Goal: Task Accomplishment & Management: Manage account settings

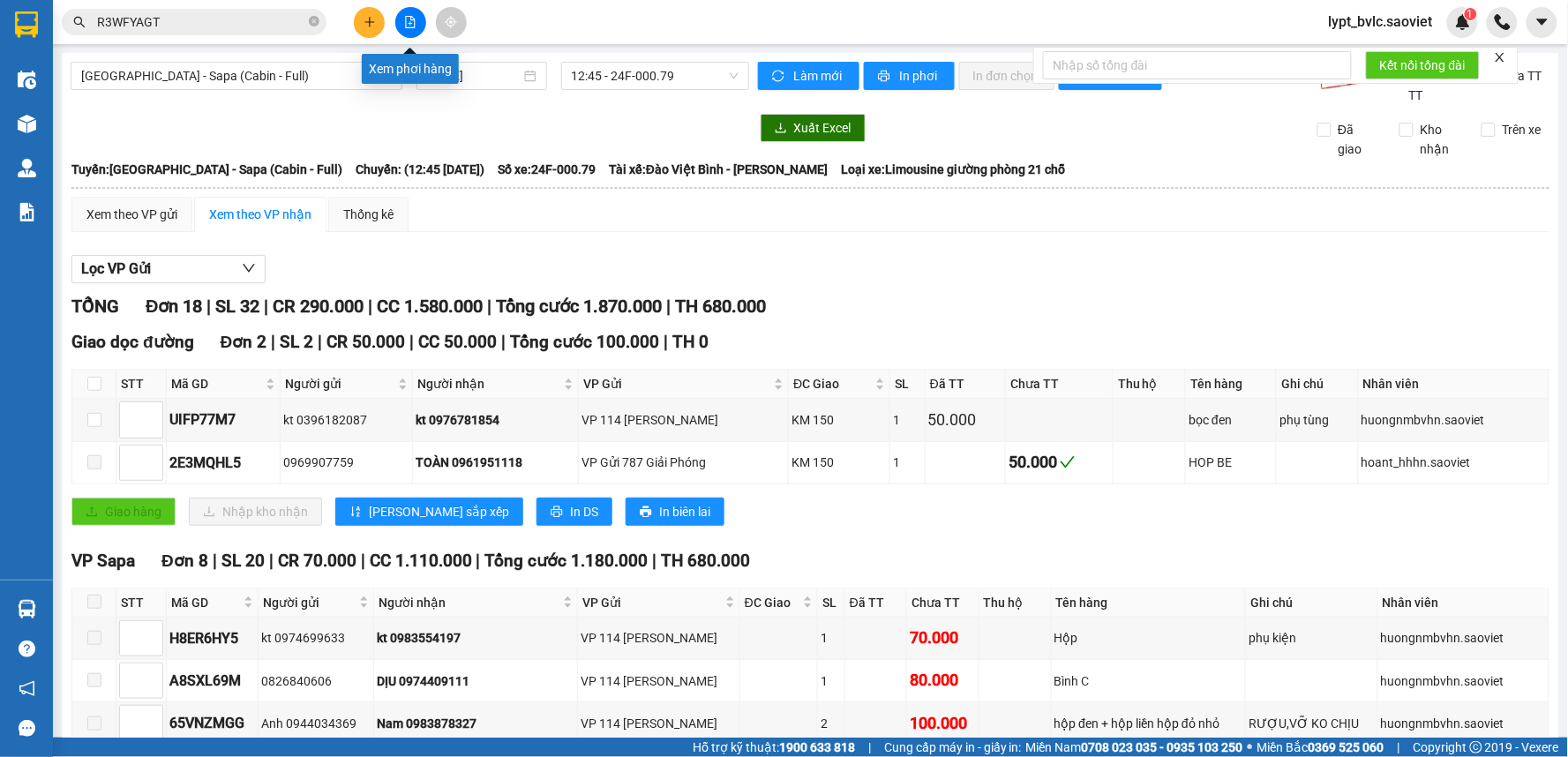
drag, startPoint x: 415, startPoint y: 15, endPoint x: 368, endPoint y: 54, distance: 61.1
click at [415, 16] on icon "file-add" at bounding box center [410, 21] width 12 height 12
click at [276, 76] on span "[GEOGRAPHIC_DATA] - Sapa (Cabin - Full)" at bounding box center [237, 75] width 311 height 26
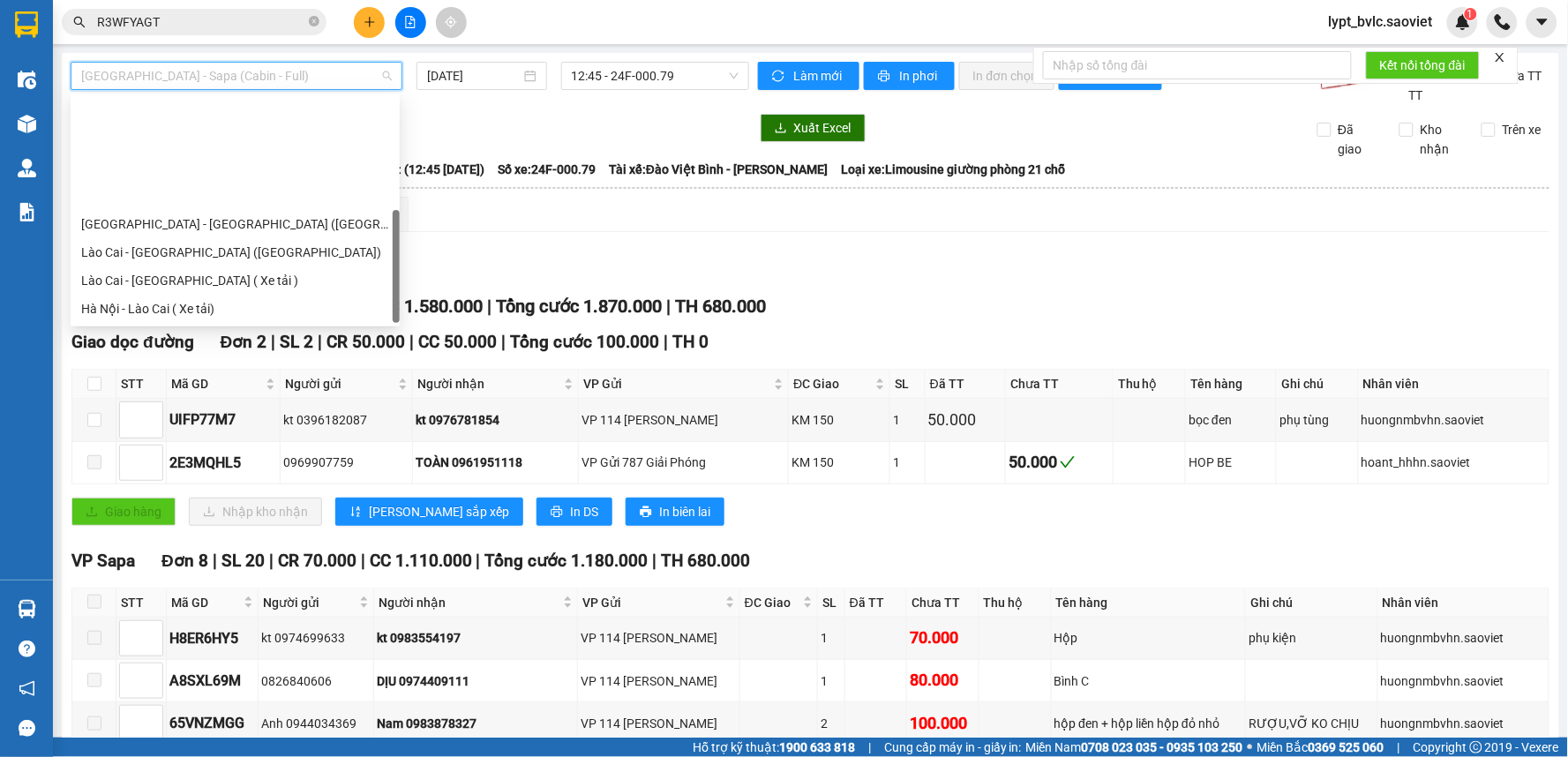
scroll to position [142, 0]
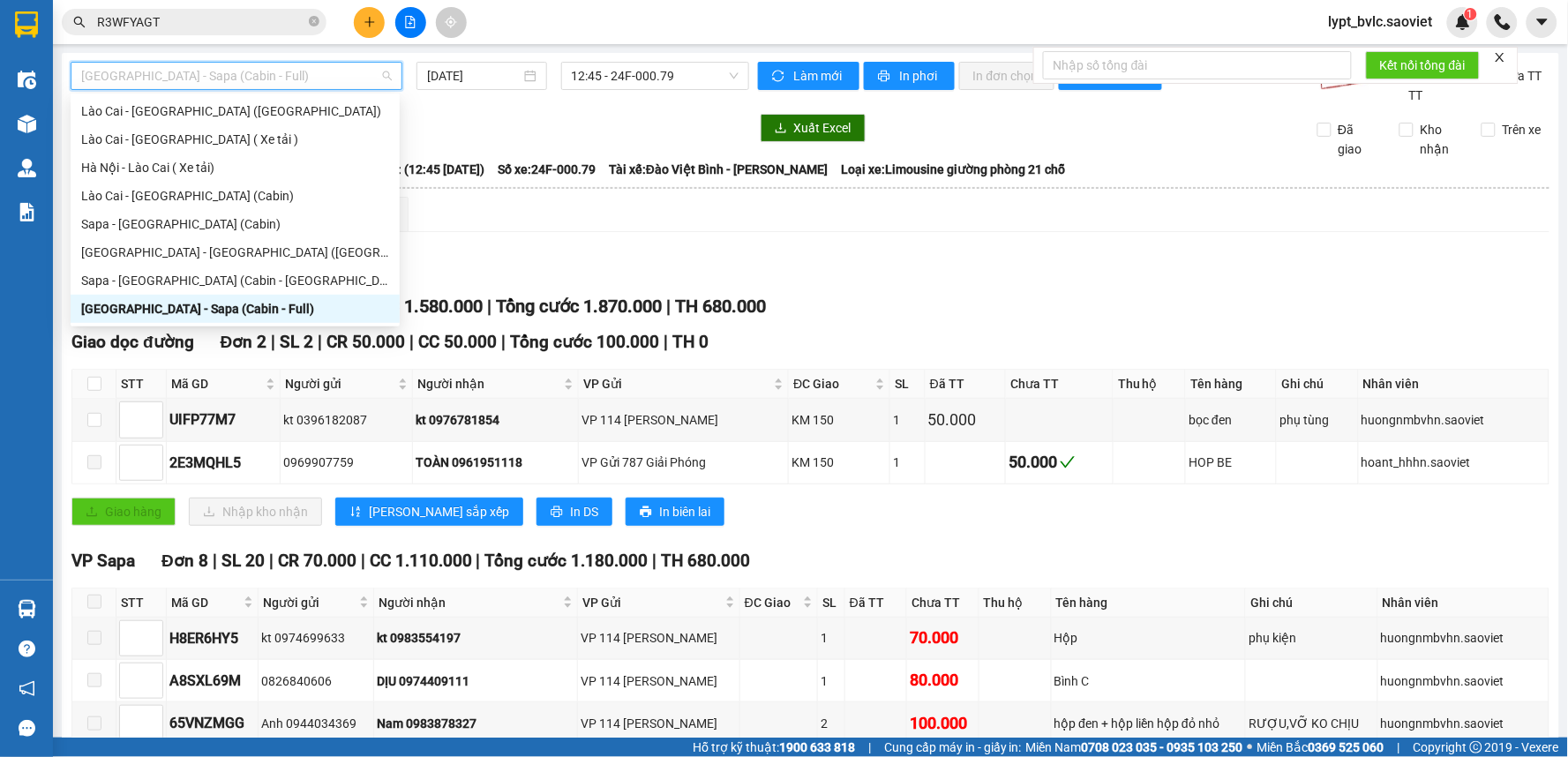
click at [244, 314] on div "[GEOGRAPHIC_DATA] - Sapa (Cabin - Full)" at bounding box center [235, 308] width 308 height 20
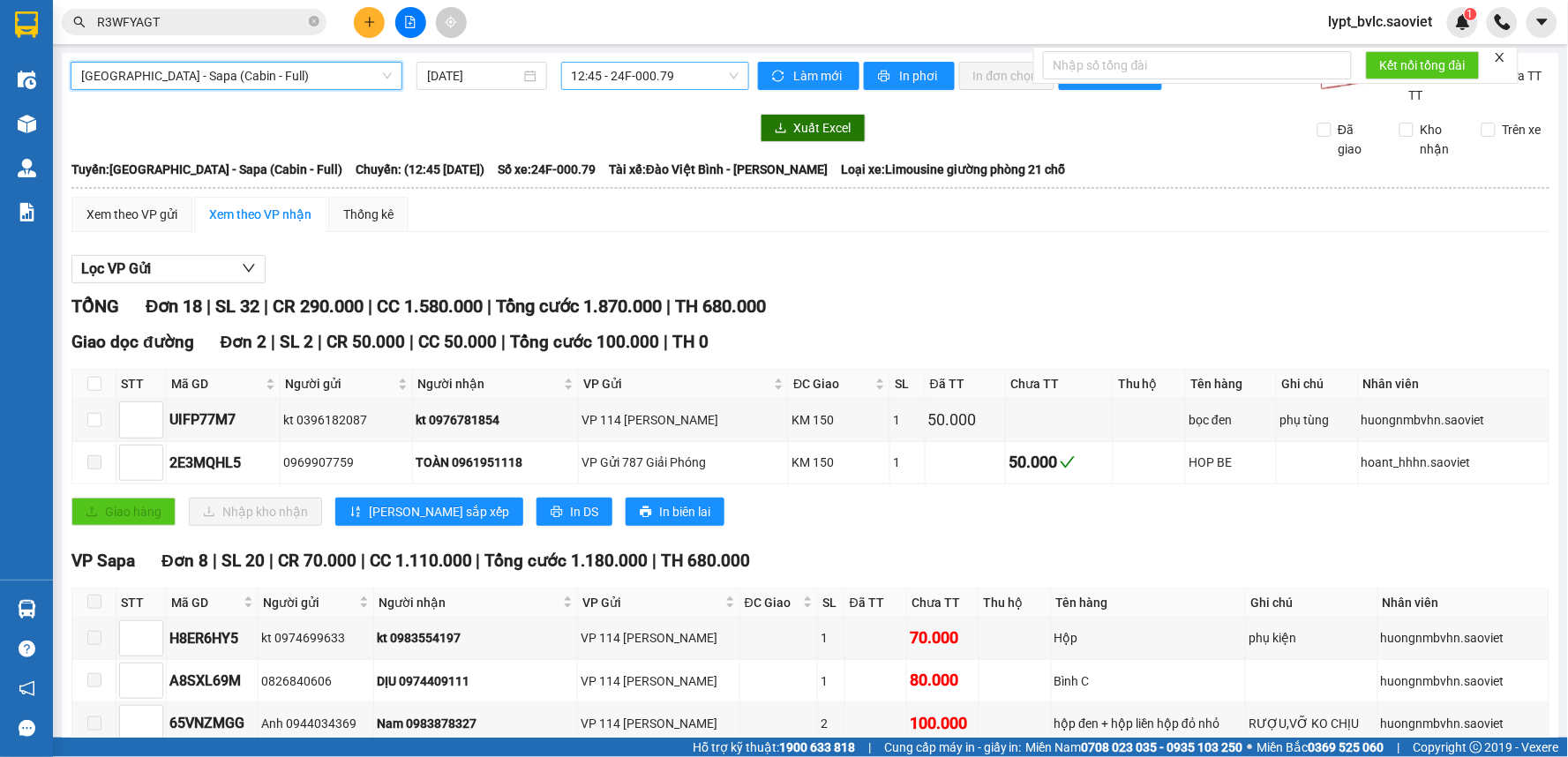
click at [685, 82] on span "12:45 - 24F-000.79" at bounding box center [655, 75] width 167 height 26
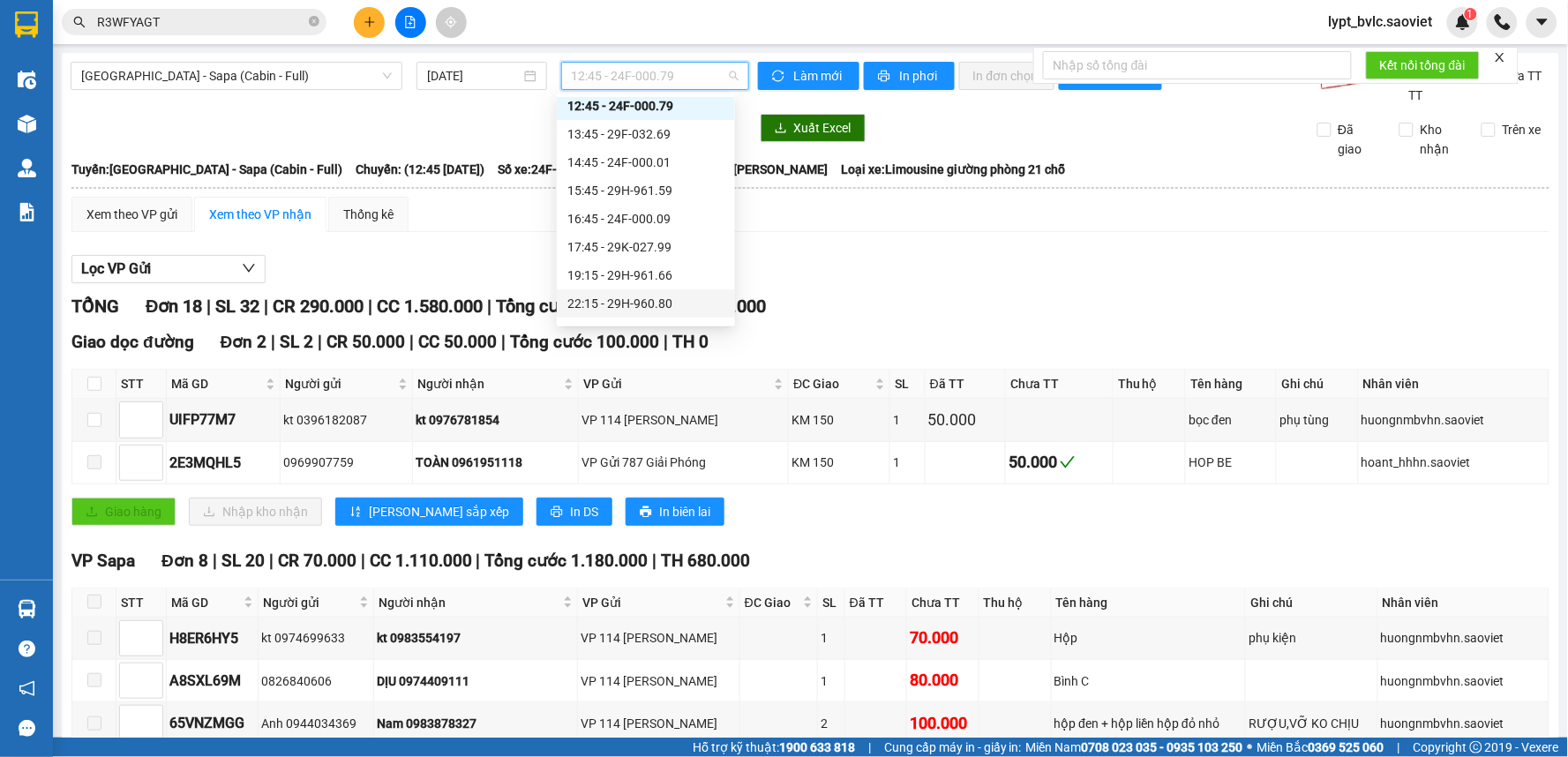
scroll to position [212, 0]
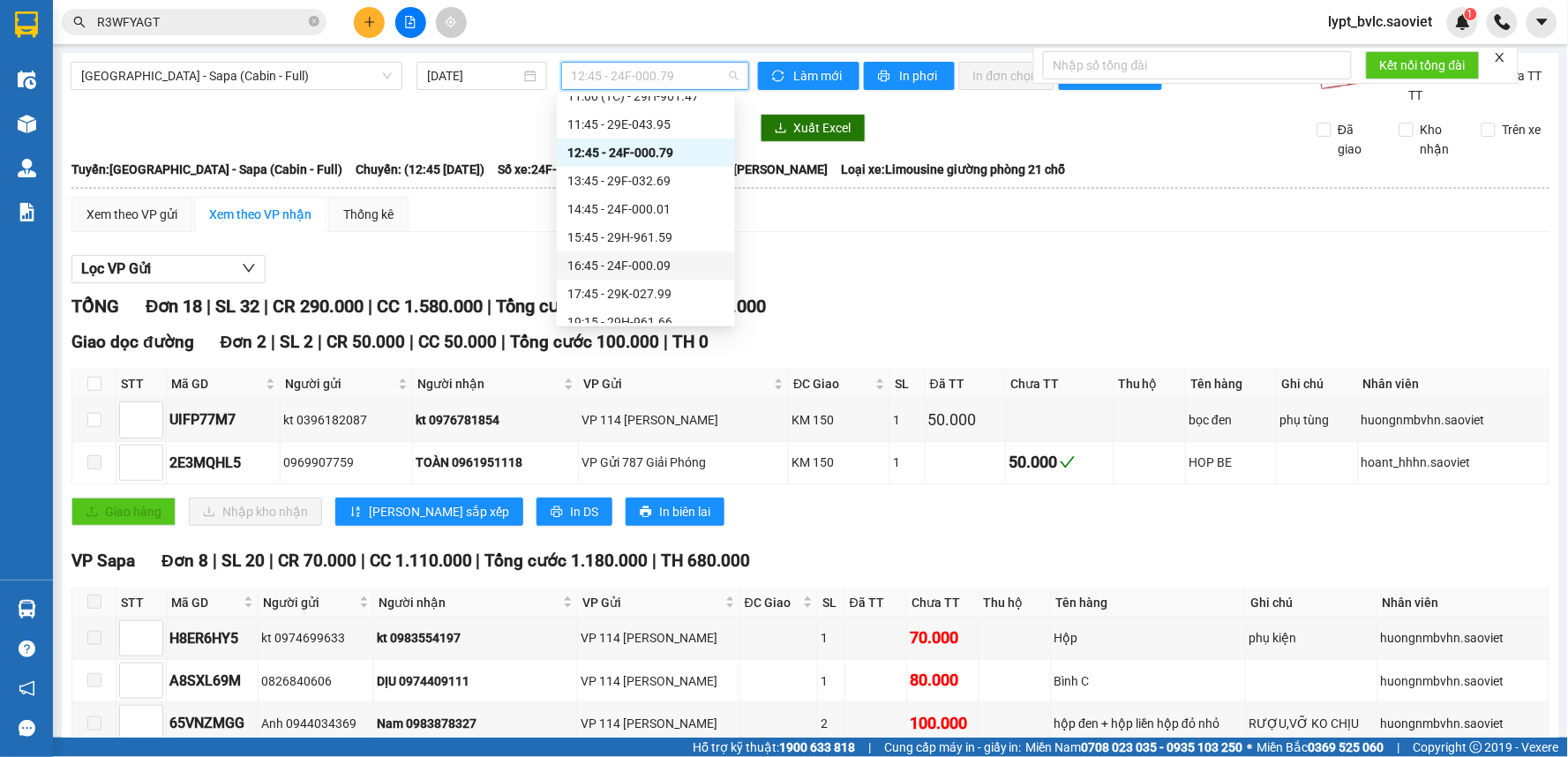
click at [664, 264] on div "16:45 - 24F-000.09" at bounding box center [645, 265] width 157 height 20
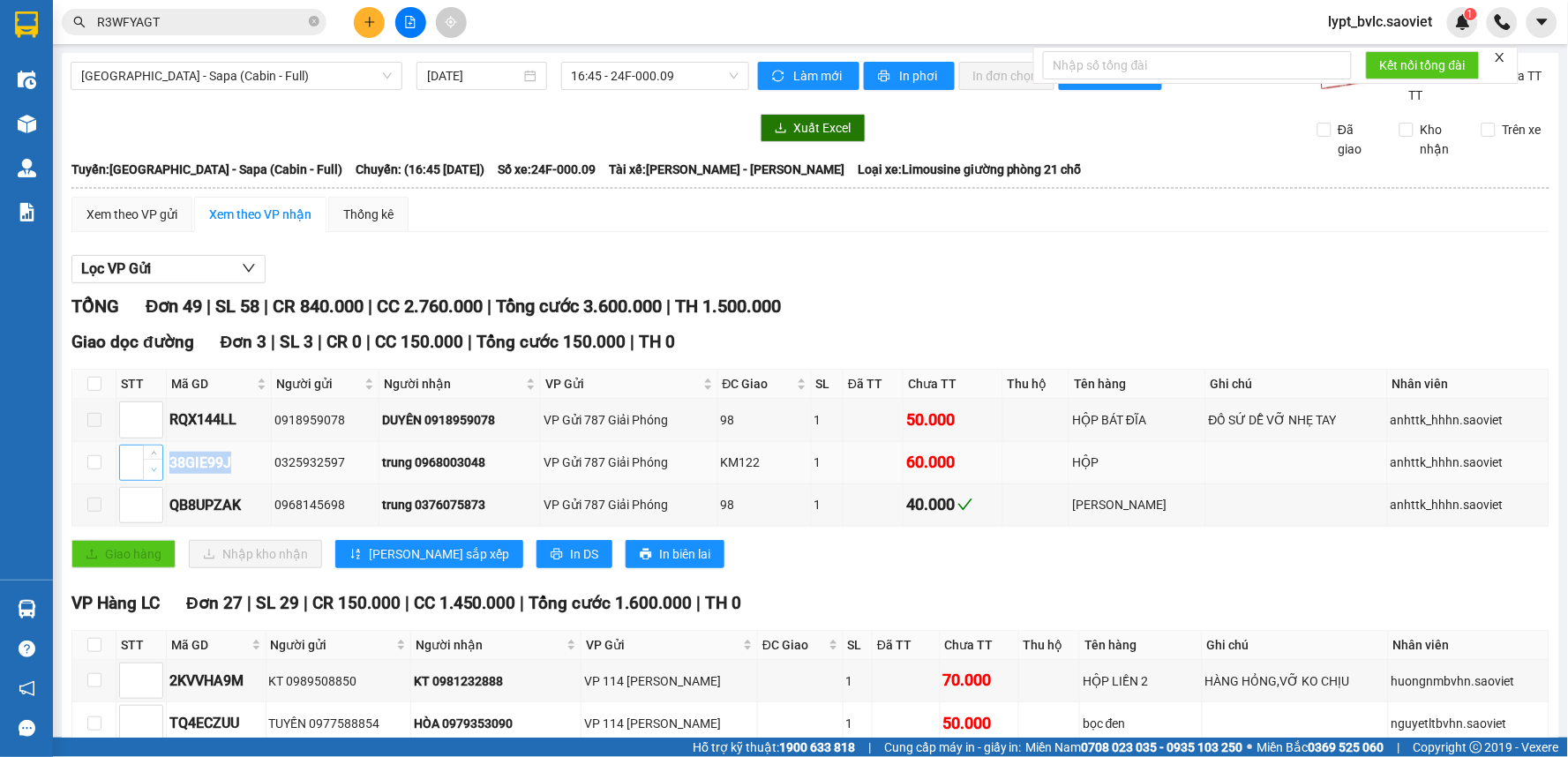
drag, startPoint x: 241, startPoint y: 462, endPoint x: 160, endPoint y: 466, distance: 81.1
click at [160, 466] on tr "38GIE99J 0325932597 trung 0968003048 VP Gửi 787 Giải Phóng KM122 1 60.000 HỘP a…" at bounding box center [811, 463] width 1477 height 42
copy tr "38GIE99J"
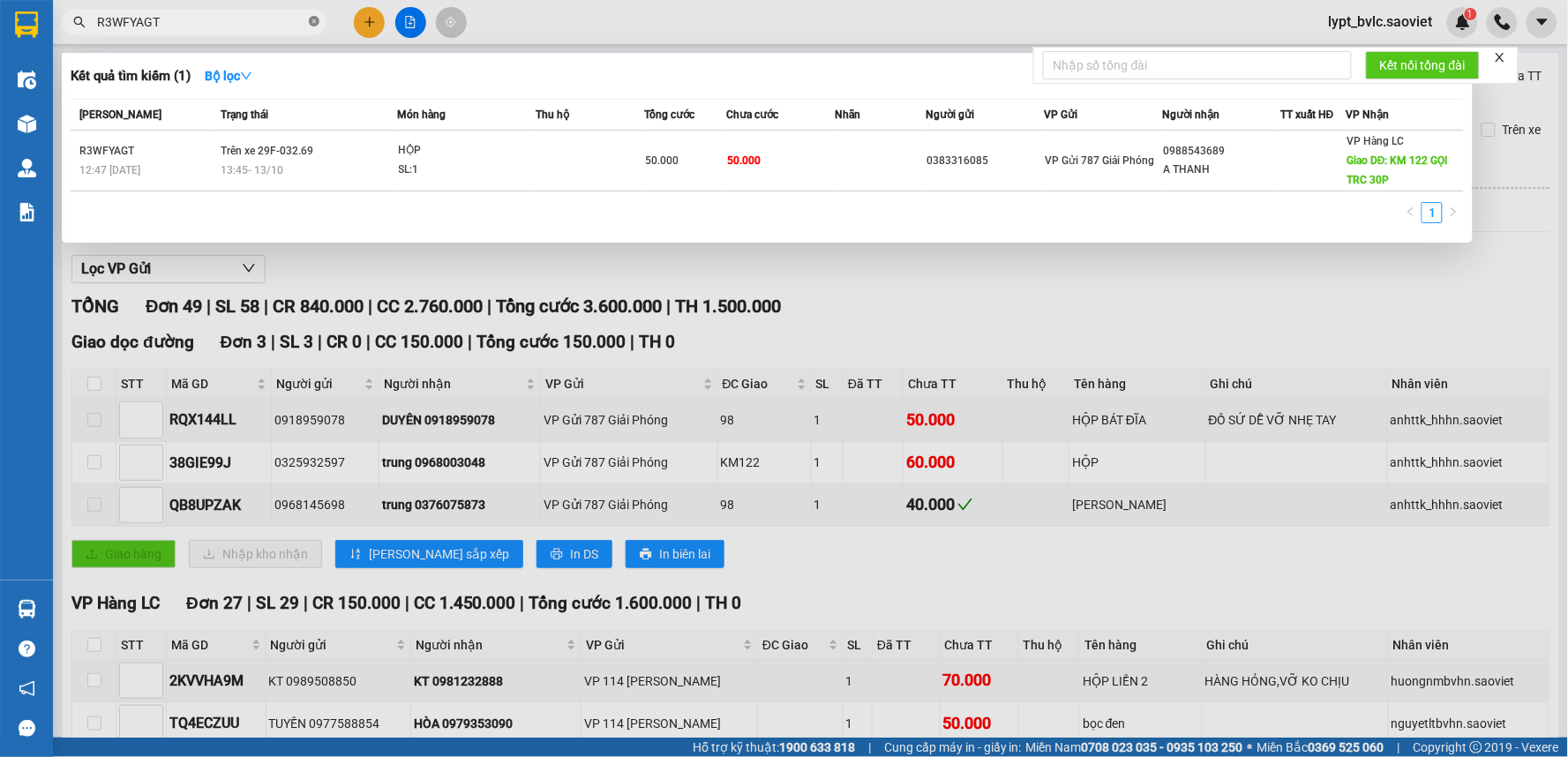
click at [312, 22] on icon "close-circle" at bounding box center [314, 20] width 10 height 10
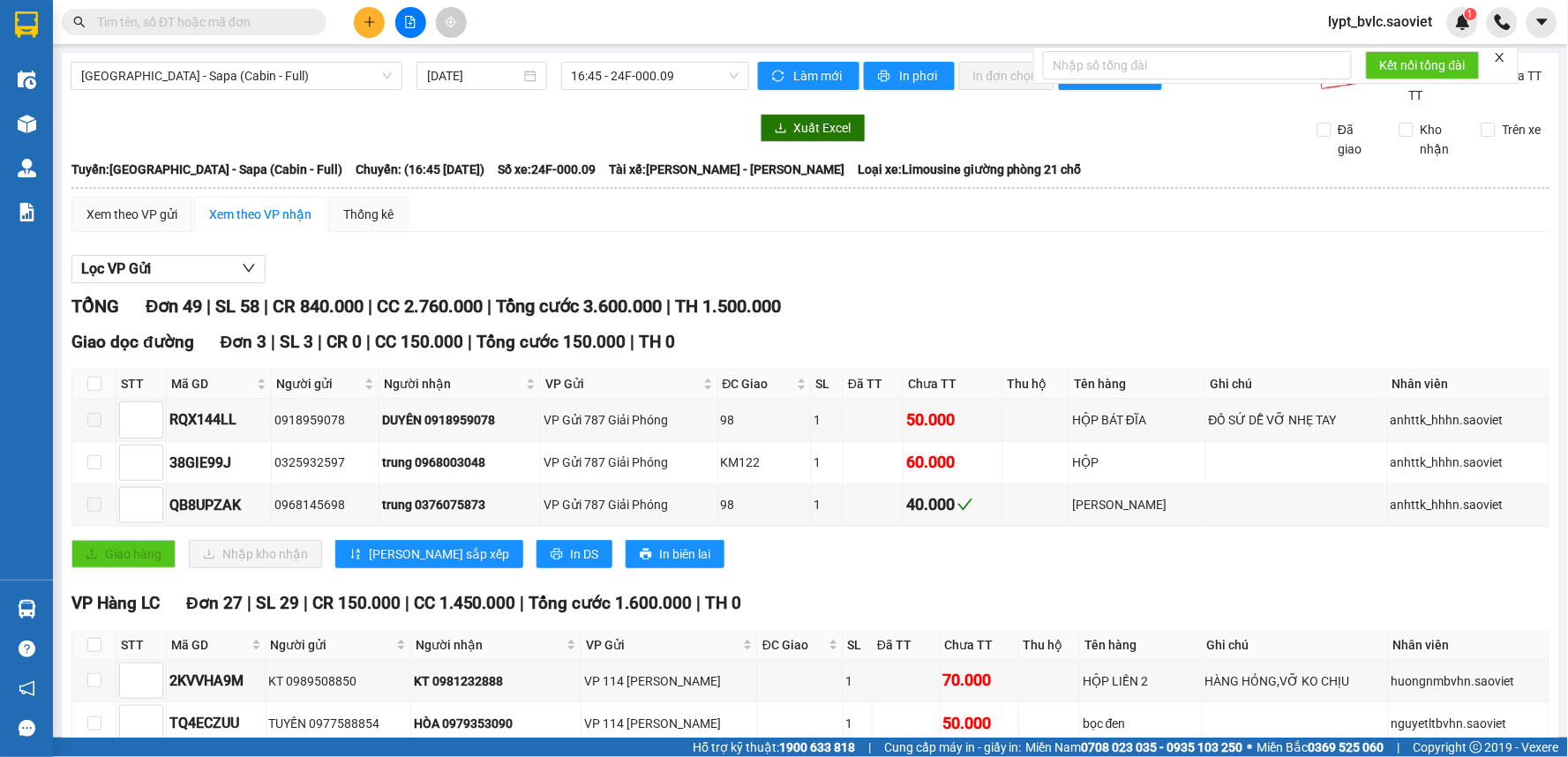
click at [292, 21] on input "text" at bounding box center [201, 21] width 209 height 20
paste input "38GIE99J"
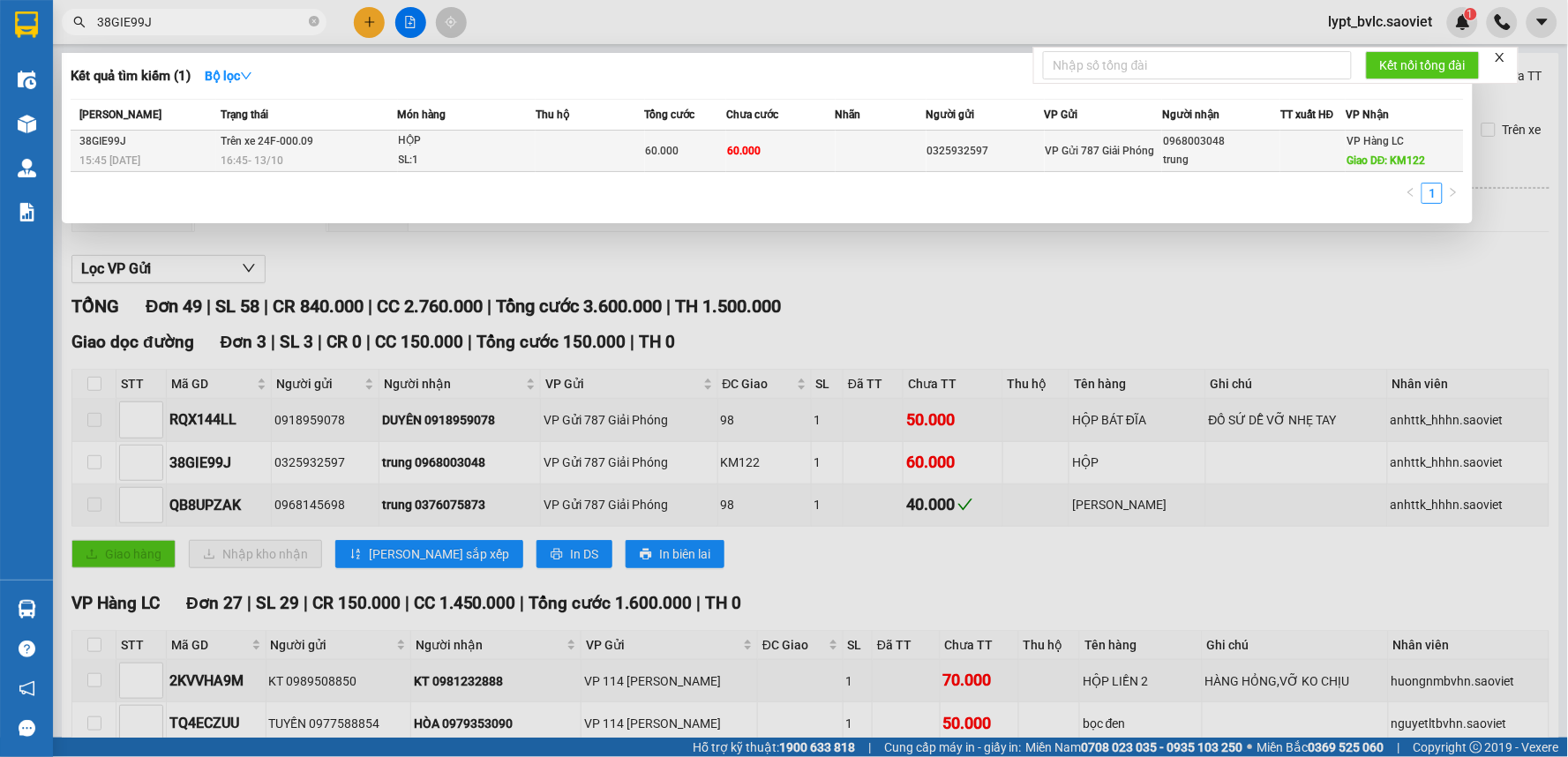
type input "38GIE99J"
click at [676, 150] on span "60.000" at bounding box center [663, 150] width 34 height 12
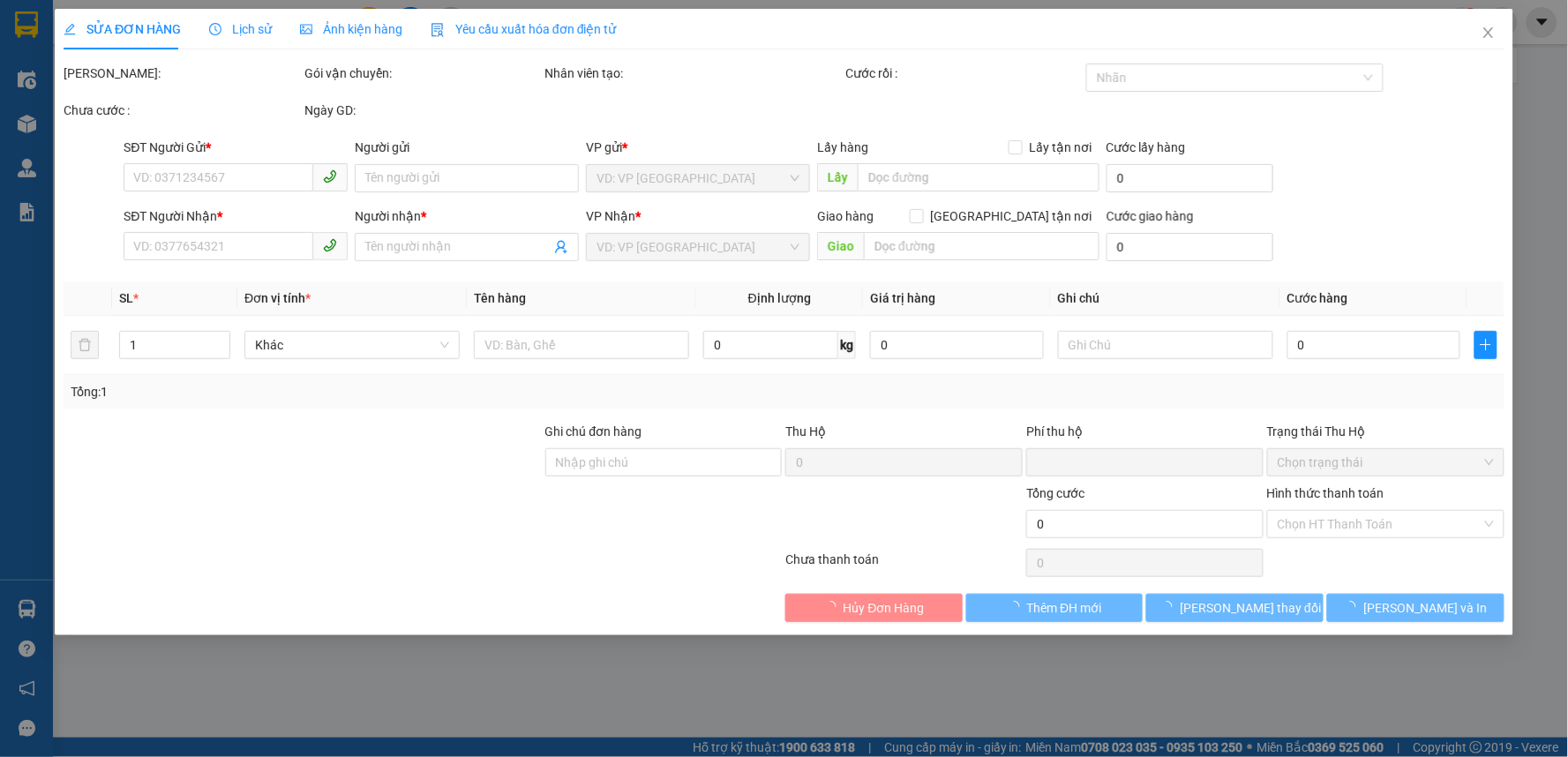
type input "0325932597"
type input "0968003048"
type input "trung"
type input "KM122"
type input "0"
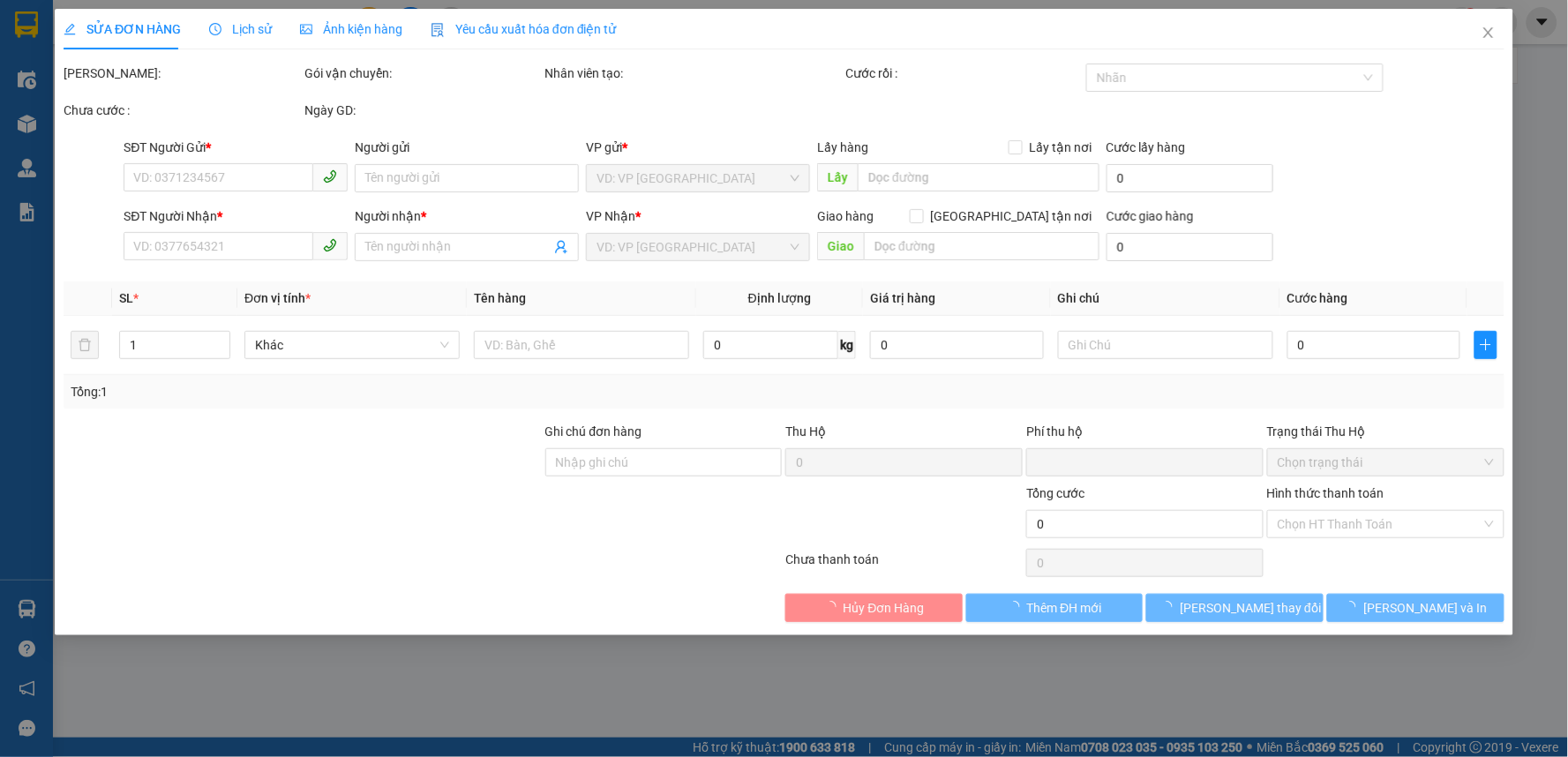
type input "60.000"
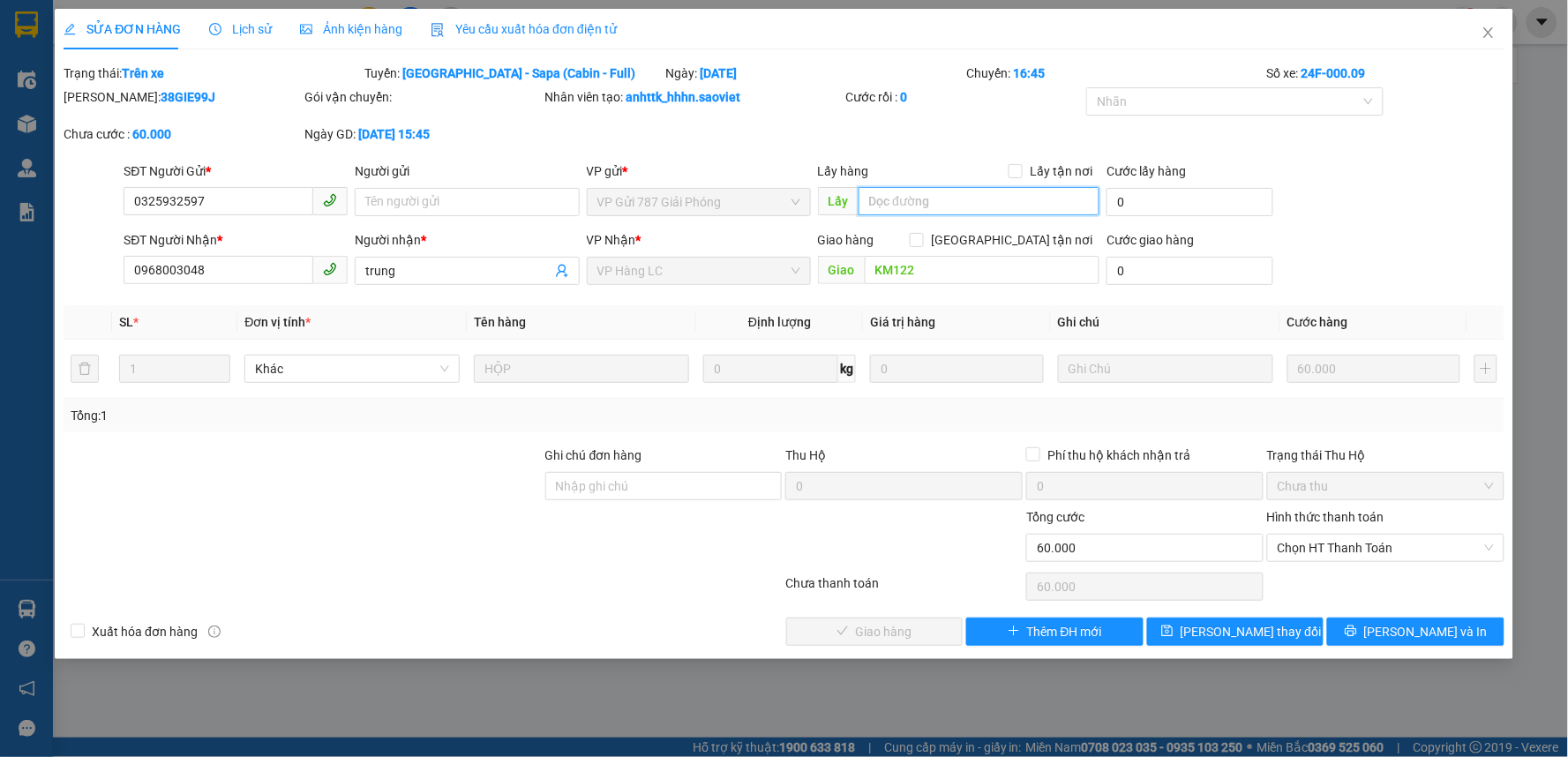
click at [931, 203] on input "text" at bounding box center [980, 201] width 242 height 28
type input "chính"
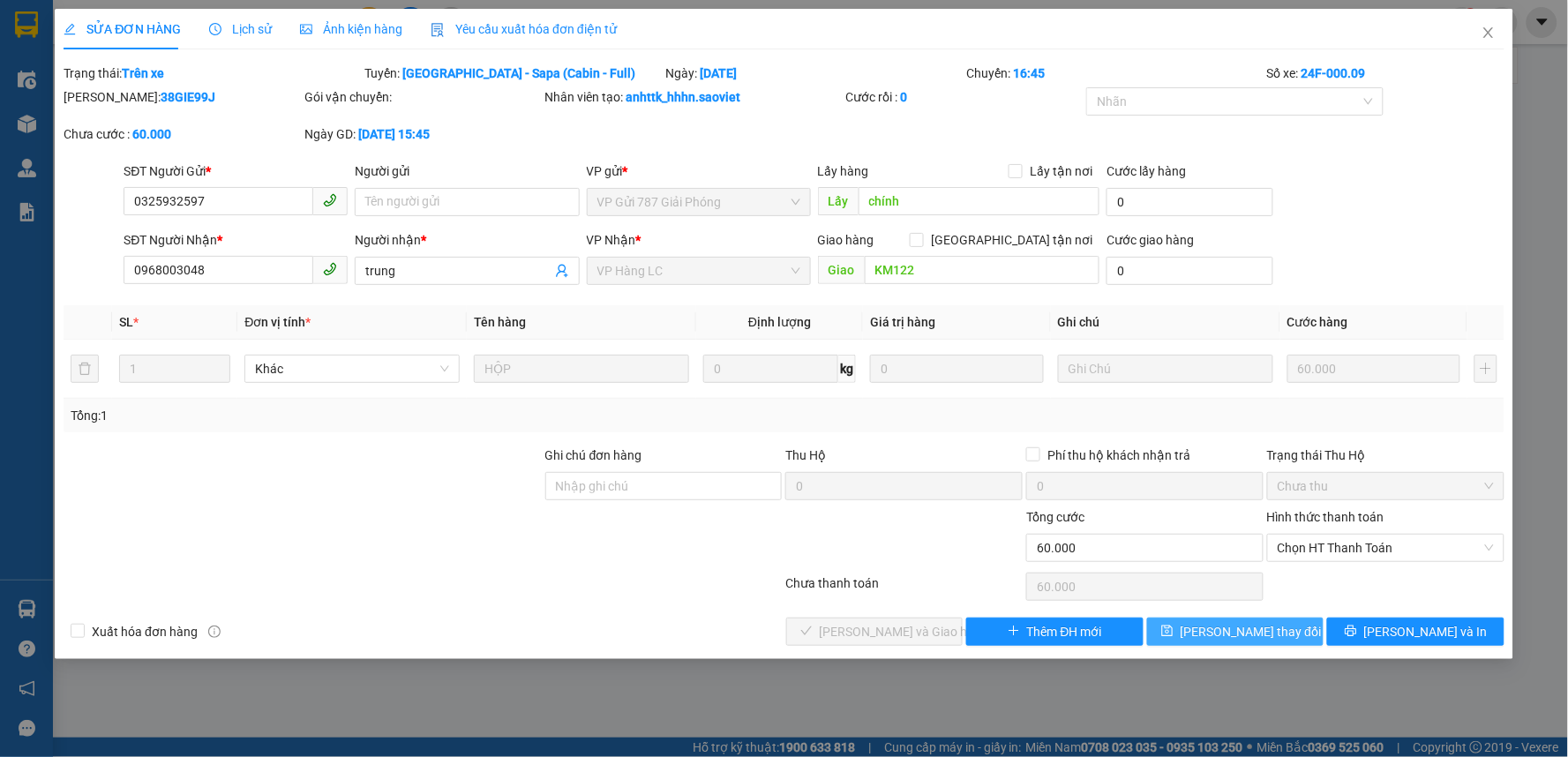
click at [1244, 623] on span "[PERSON_NAME] thay đổi" at bounding box center [1251, 631] width 142 height 20
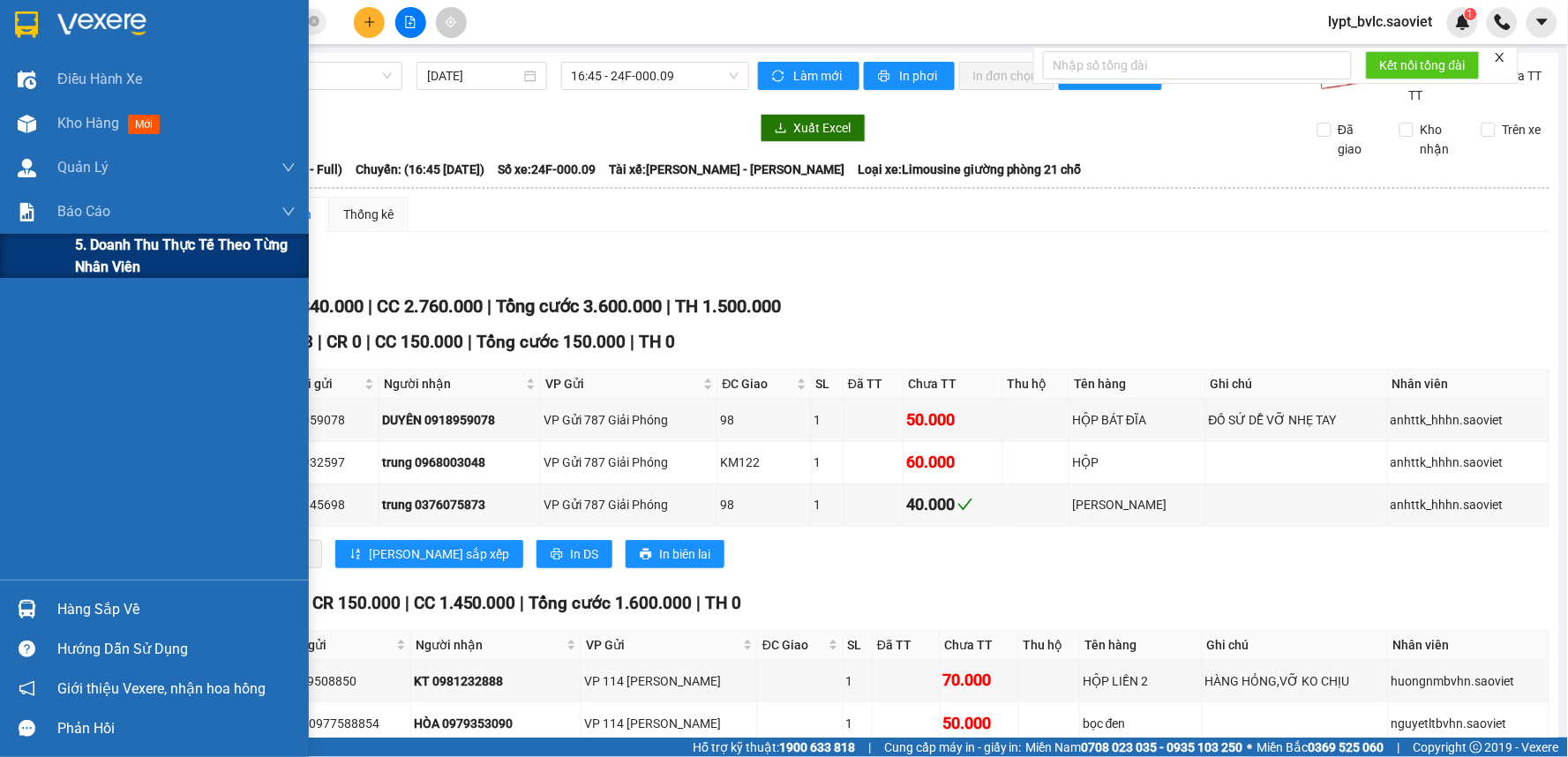
click at [128, 250] on span "5. Doanh thu thực tế theo từng nhân viên" at bounding box center [185, 255] width 221 height 44
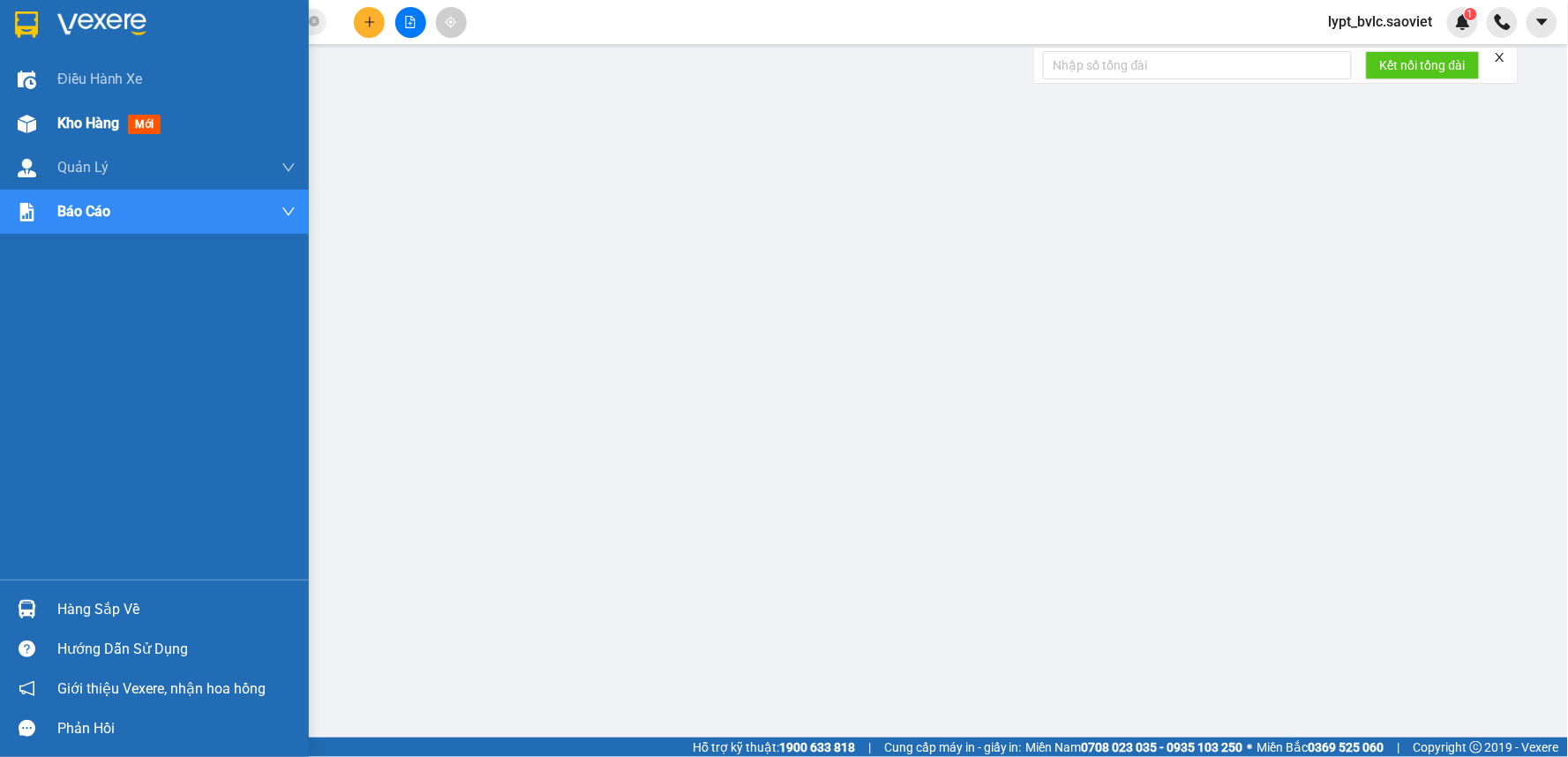
click at [53, 127] on div "Kho hàng mới" at bounding box center [155, 123] width 309 height 44
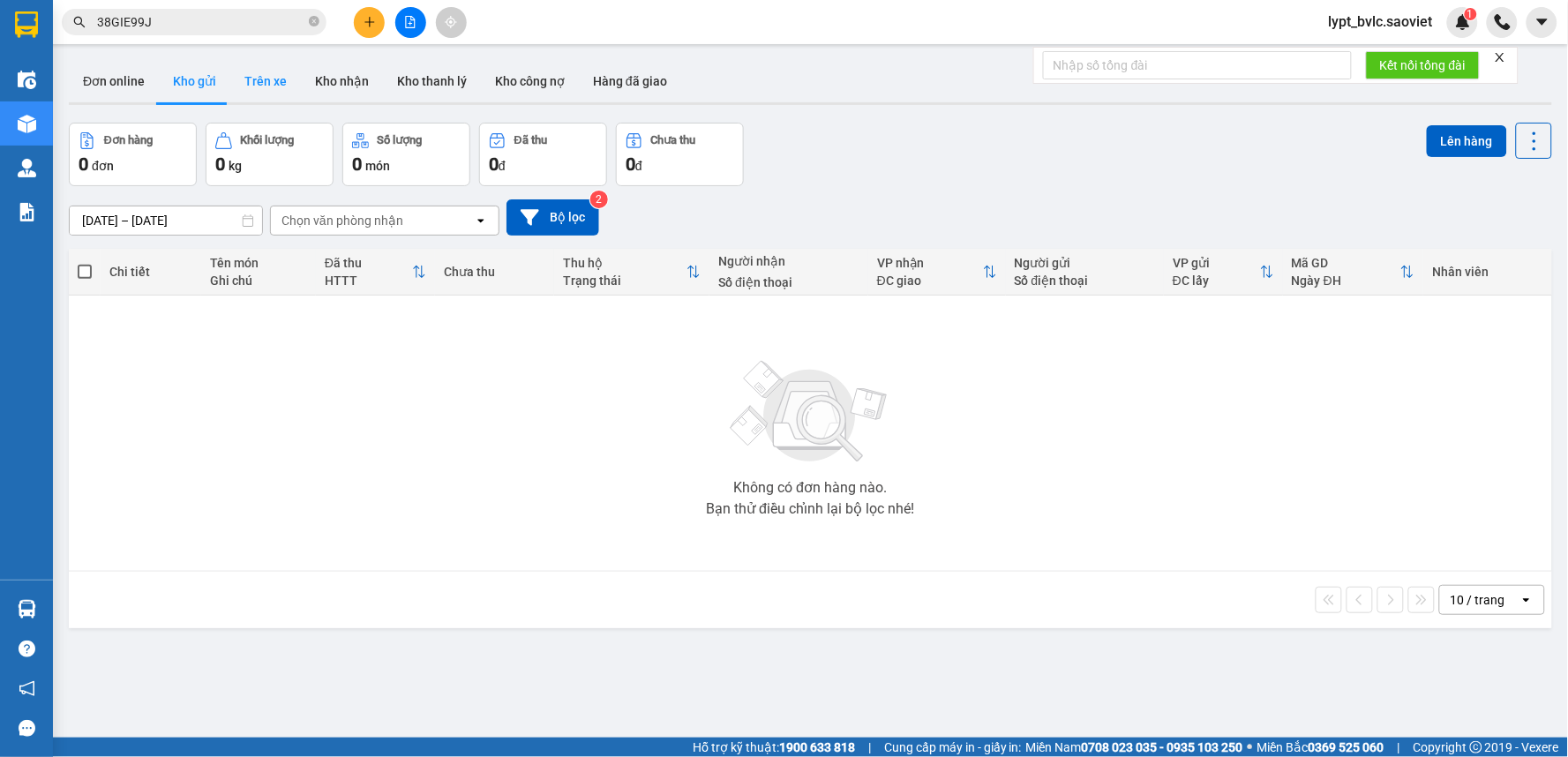
click at [253, 79] on button "Trên xe" at bounding box center [265, 80] width 71 height 42
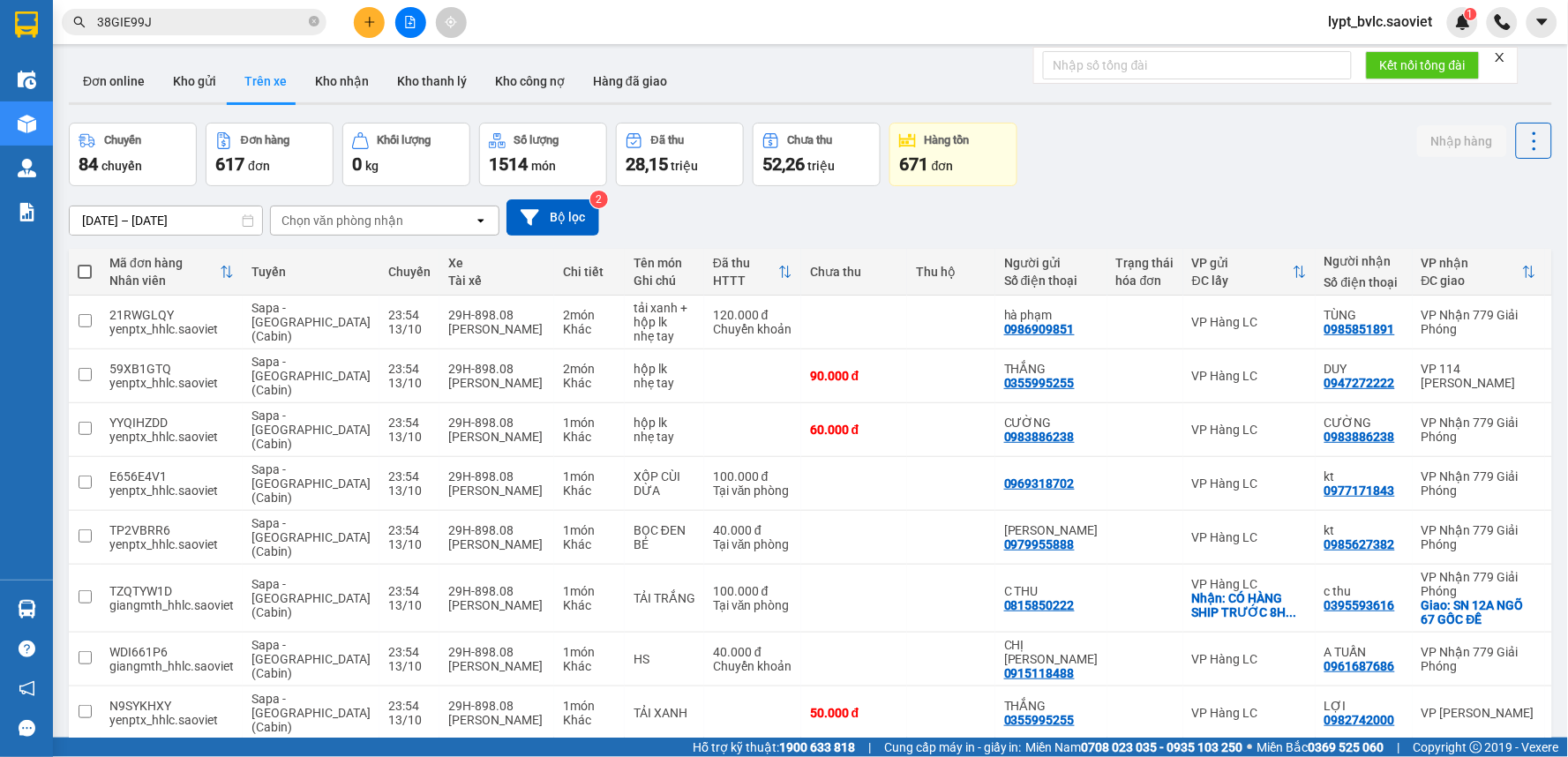
click at [180, 226] on input "[DATE] – [DATE]" at bounding box center [166, 221] width 193 height 28
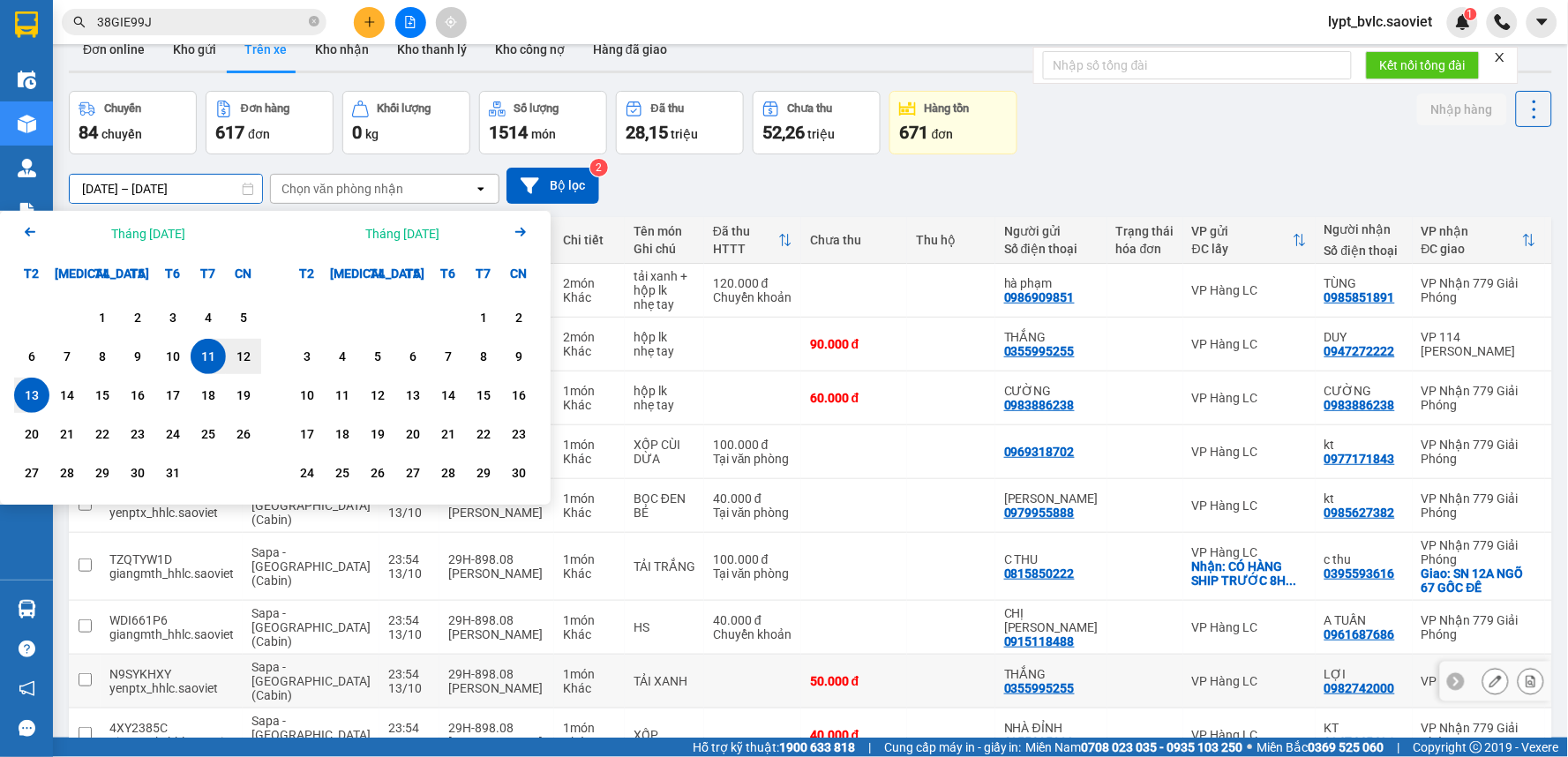
scroll to position [81, 0]
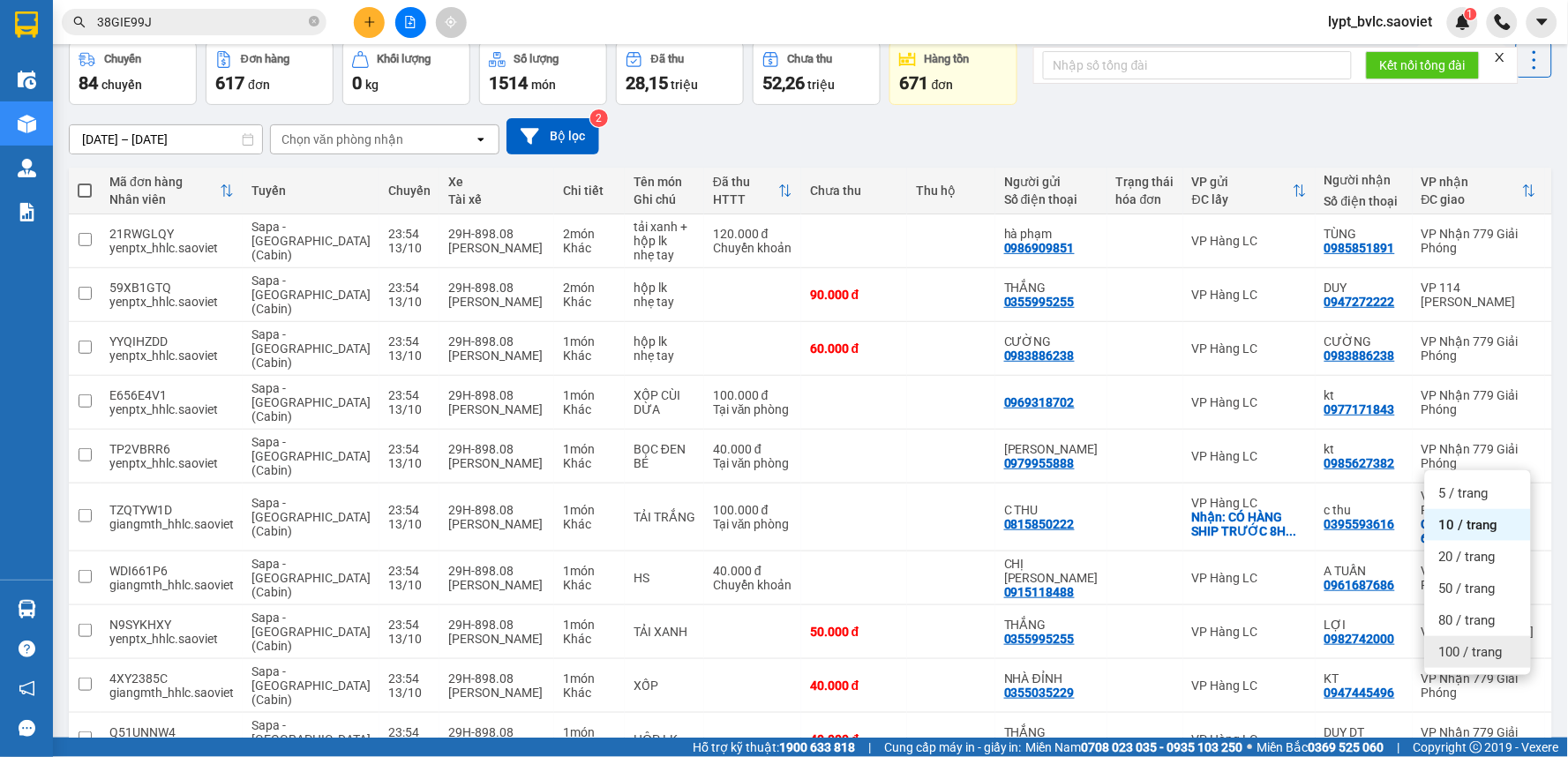
click at [1445, 648] on span "100 / trang" at bounding box center [1470, 652] width 63 height 18
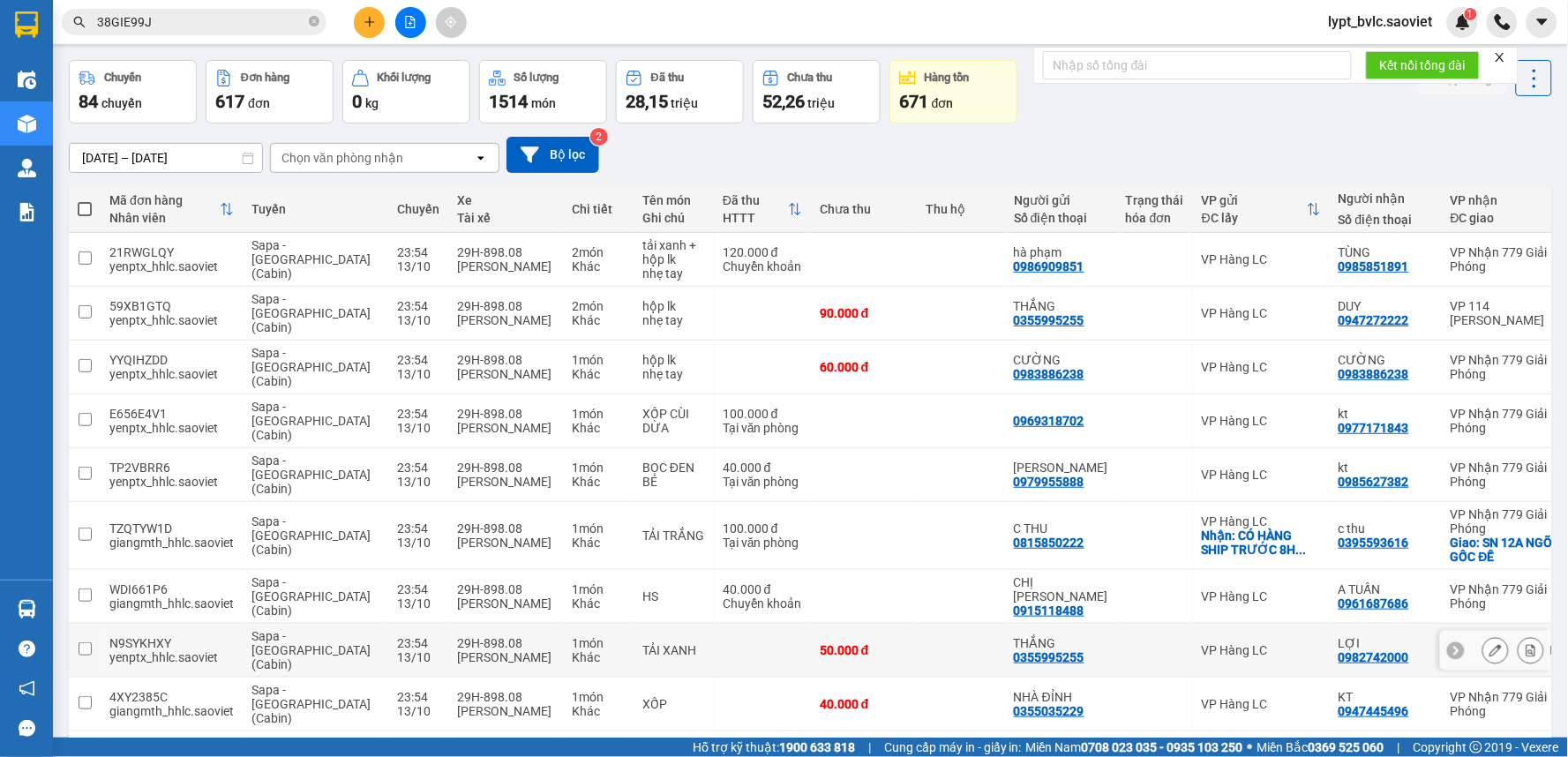
scroll to position [0, 0]
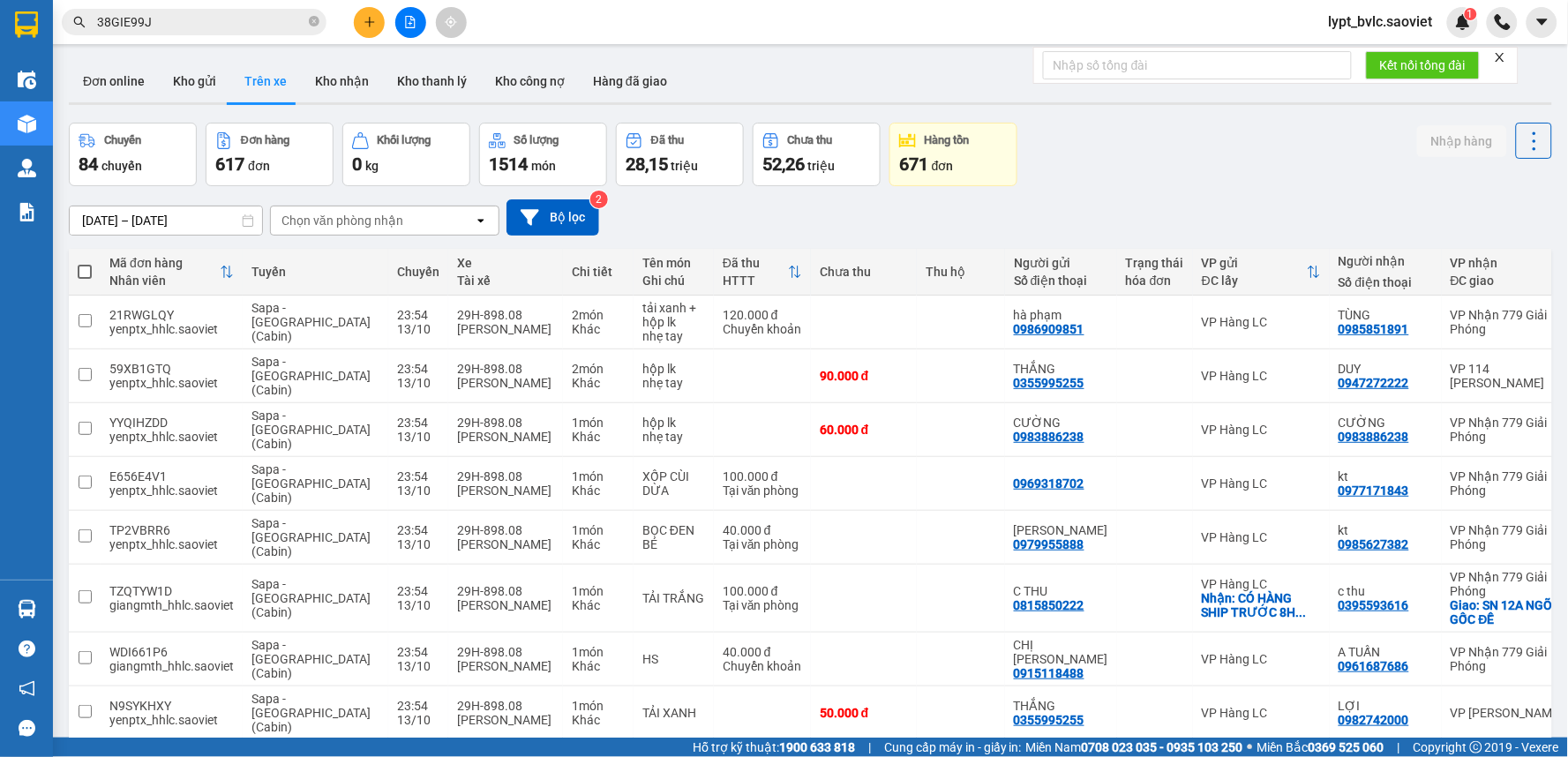
click at [160, 221] on input "[DATE] – [DATE]" at bounding box center [166, 221] width 193 height 28
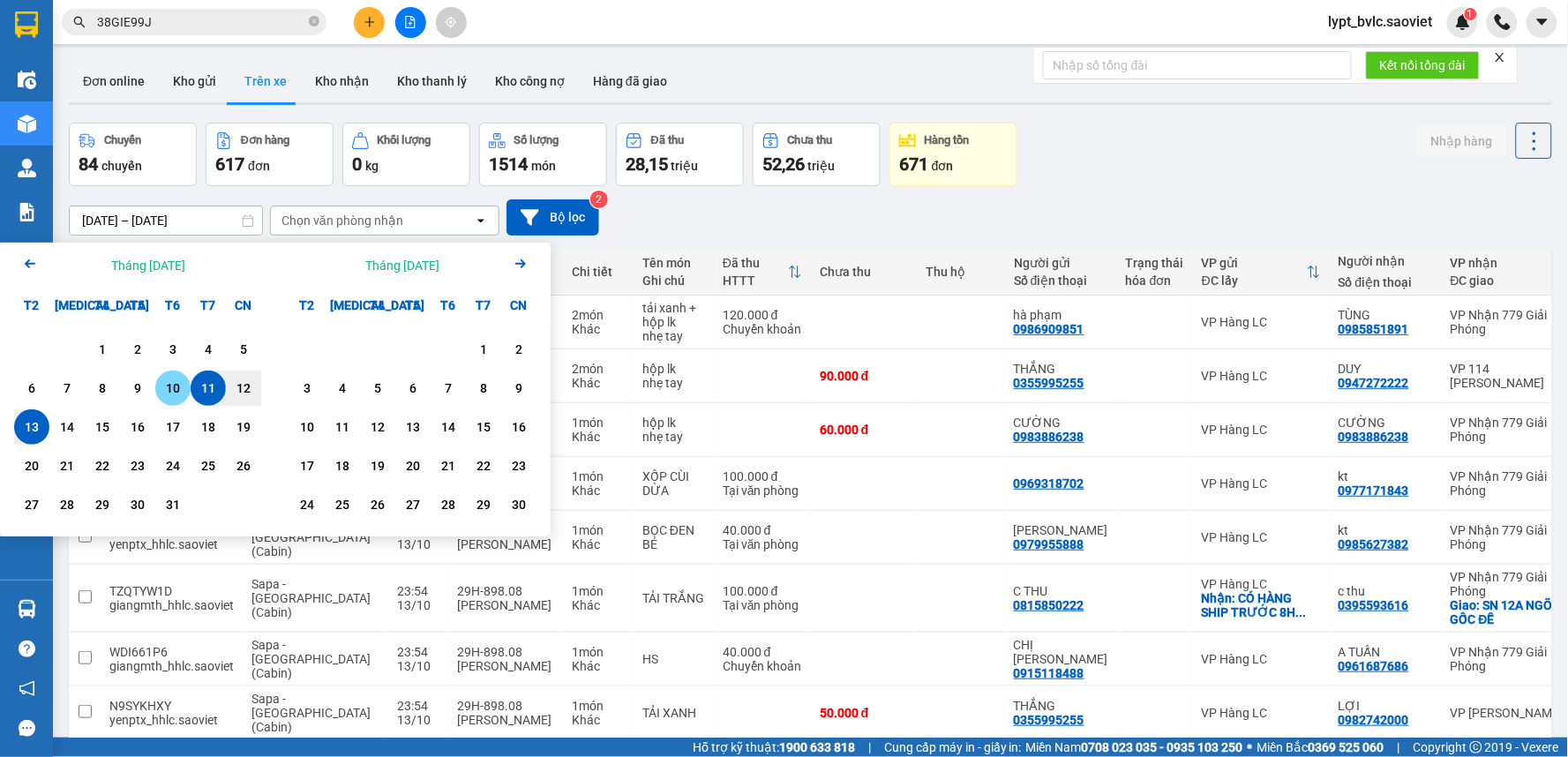
click at [162, 390] on div "10" at bounding box center [172, 388] width 25 height 21
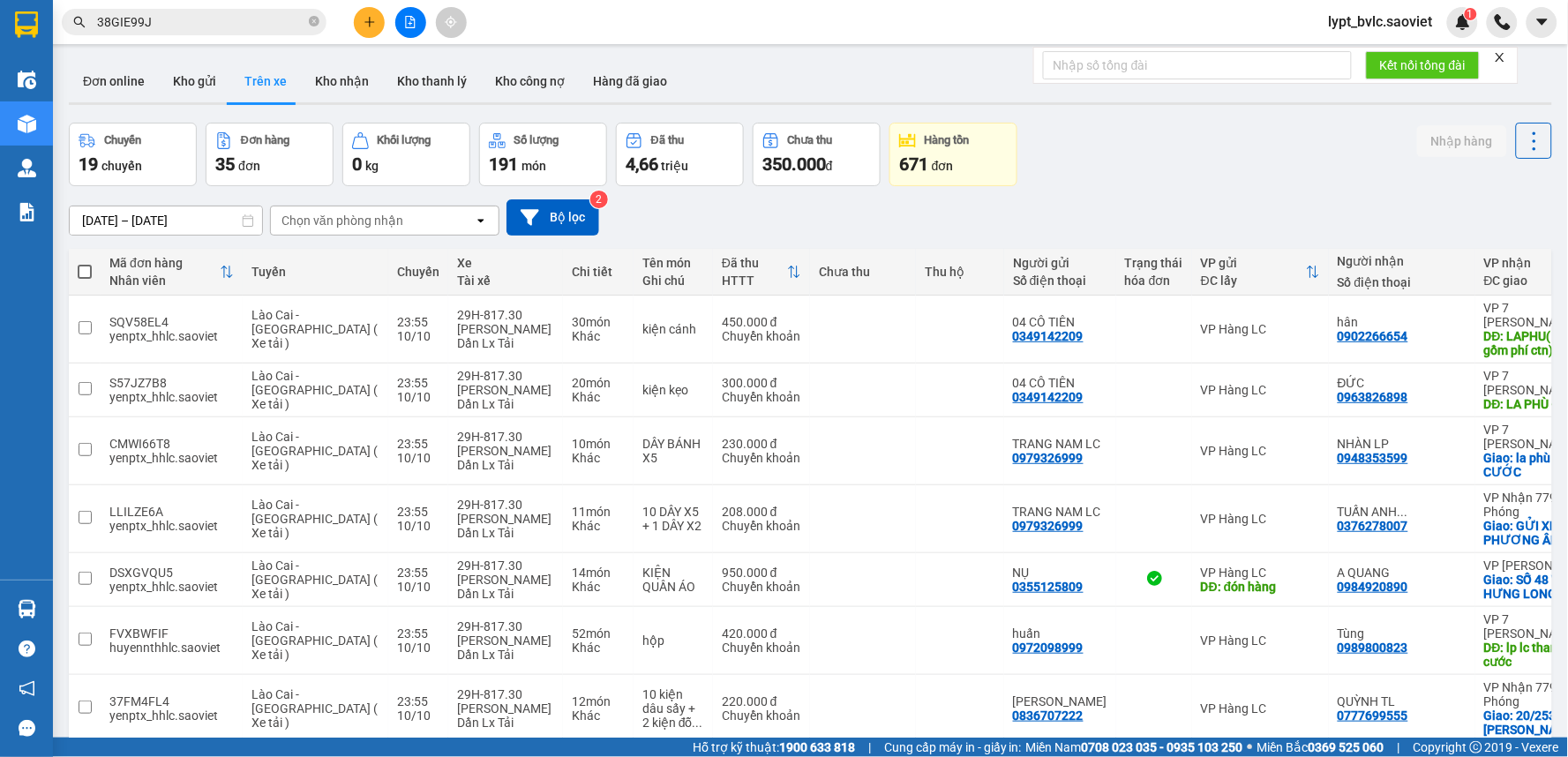
click at [161, 223] on input "[DATE] – [DATE]" at bounding box center [166, 221] width 193 height 28
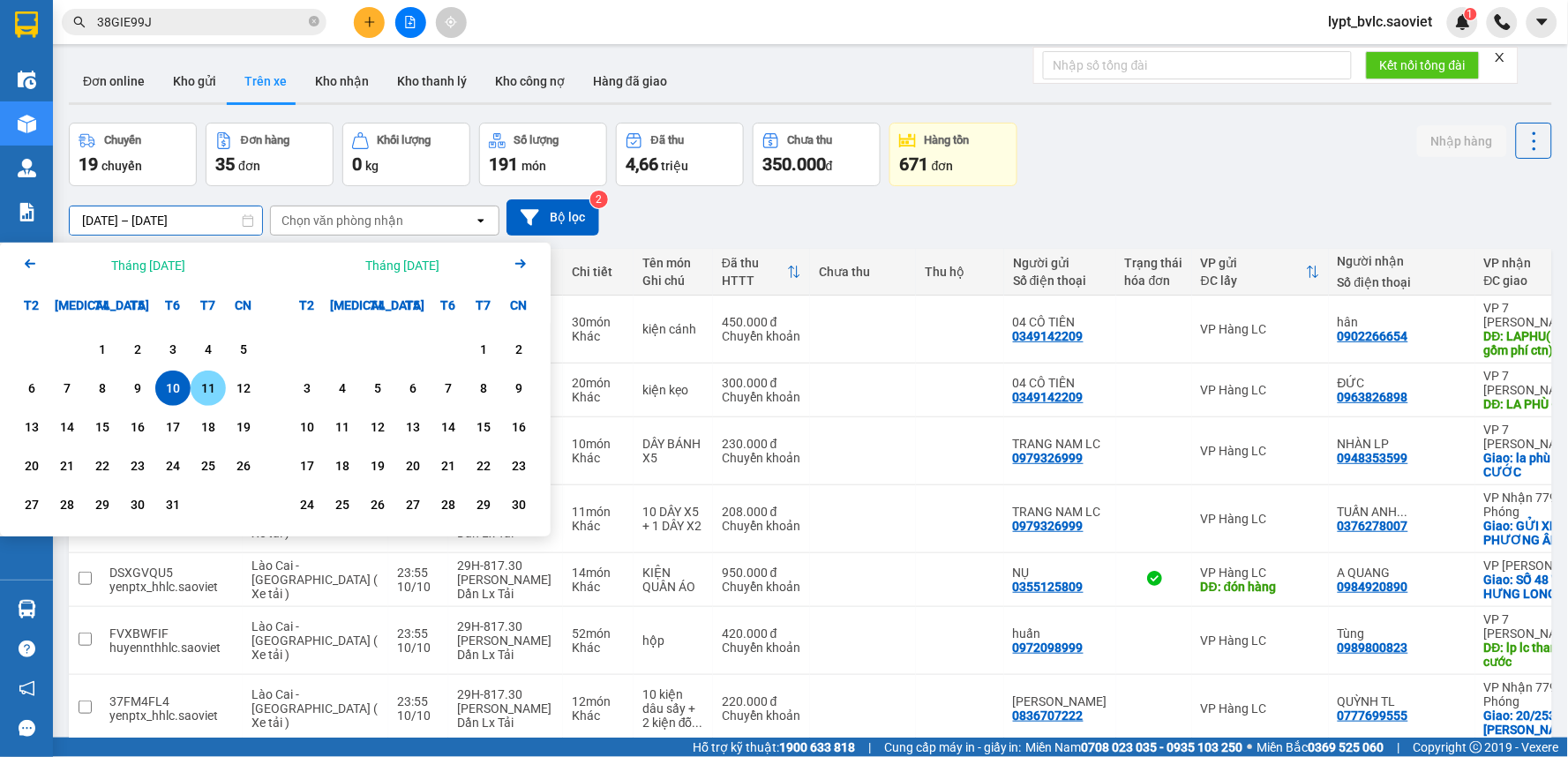
click at [200, 395] on div "11" at bounding box center [208, 388] width 25 height 21
type input "[DATE] – [DATE]"
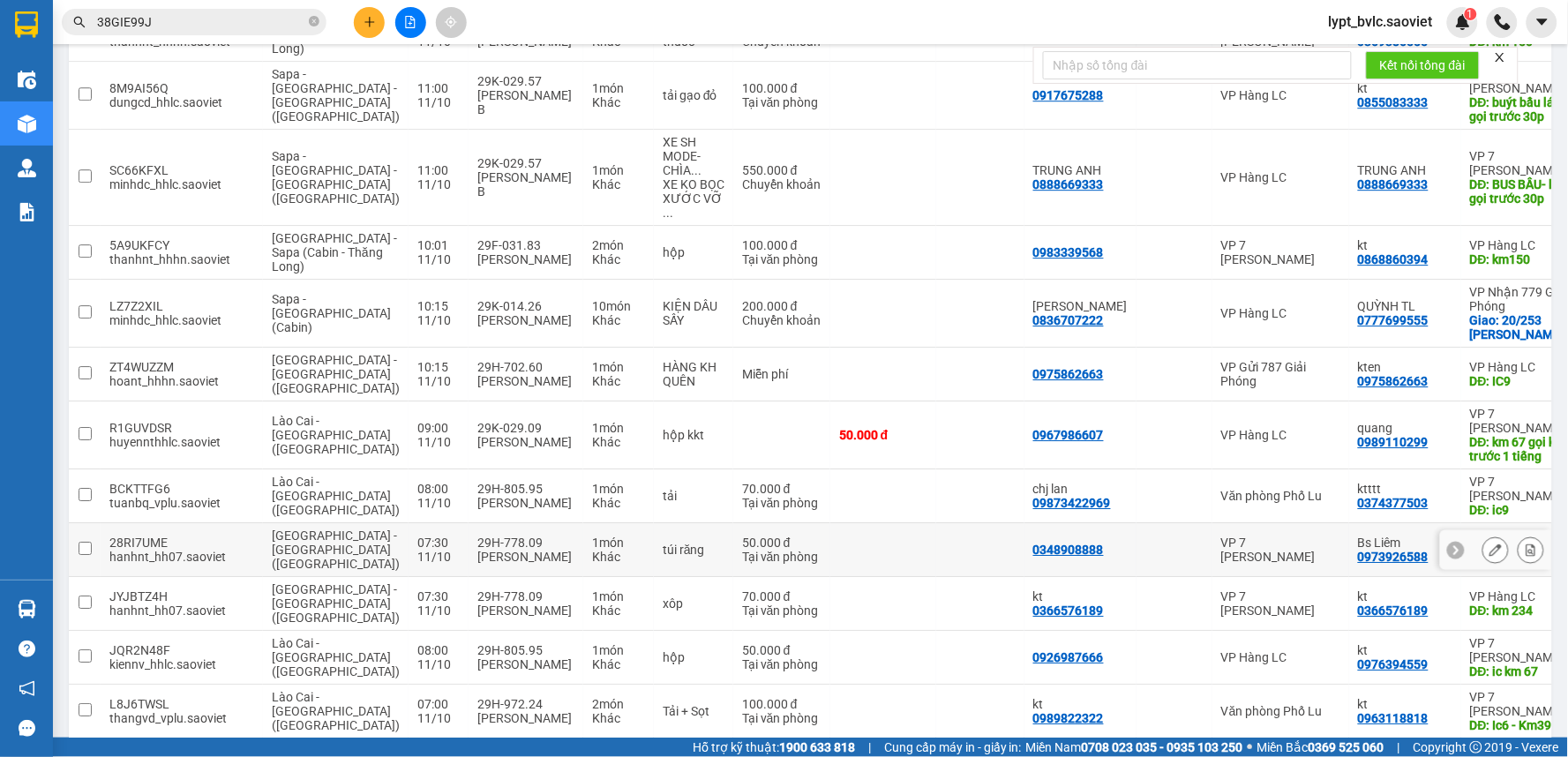
scroll to position [1529, 0]
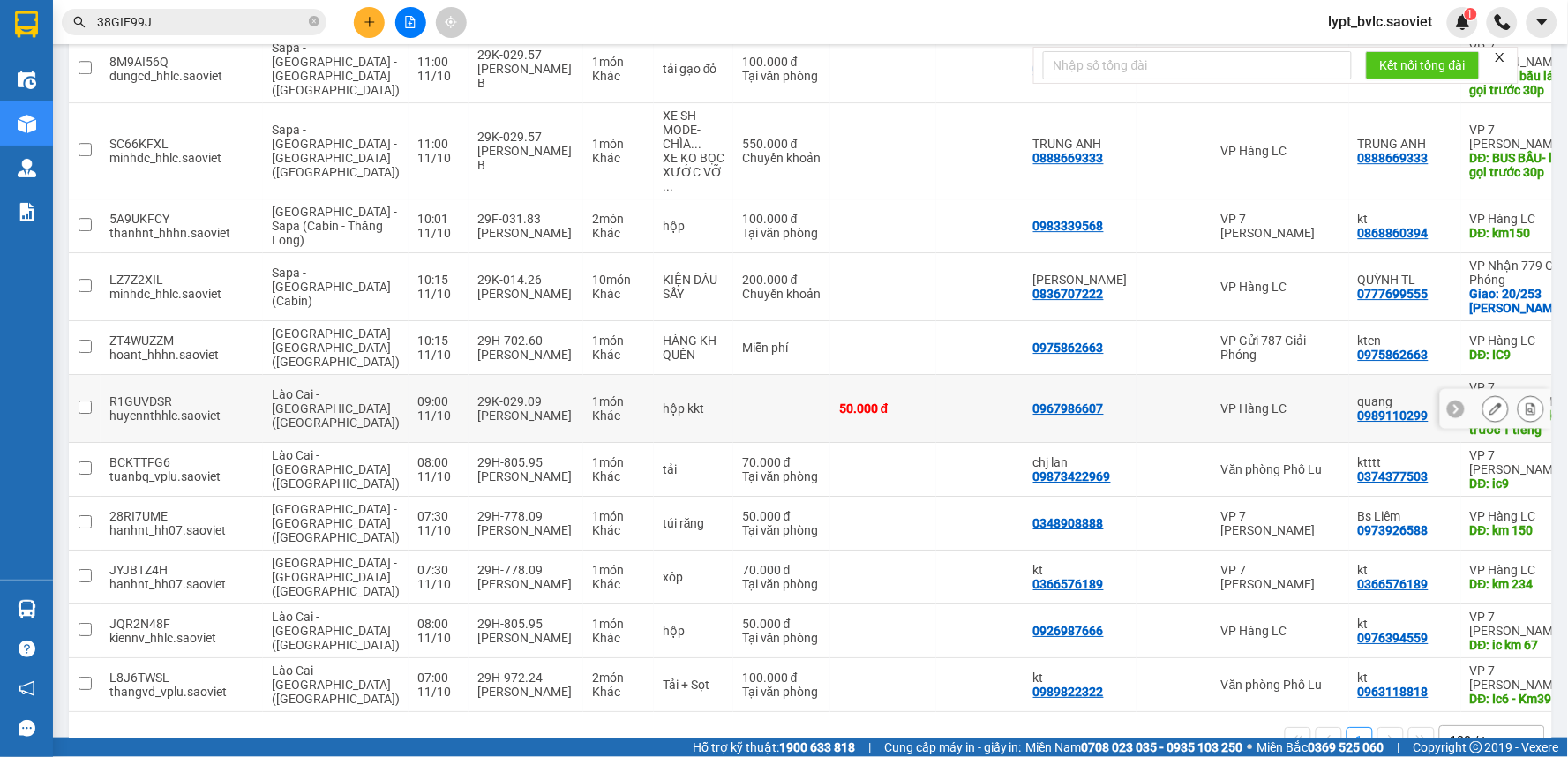
click at [87, 400] on input "checkbox" at bounding box center [85, 407] width 13 height 13
checkbox input "true"
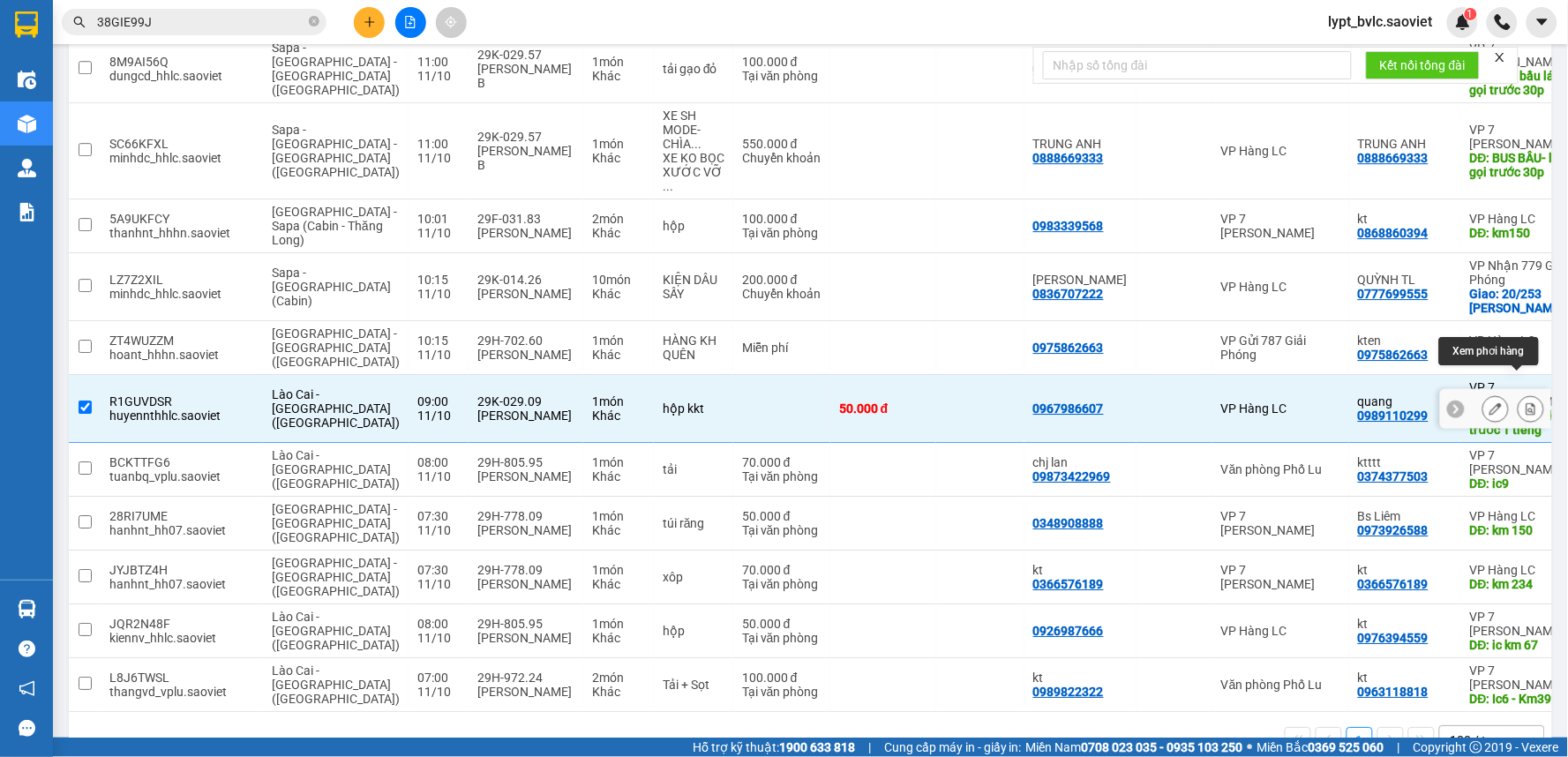
click at [1524, 402] on icon at bounding box center [1530, 408] width 12 height 12
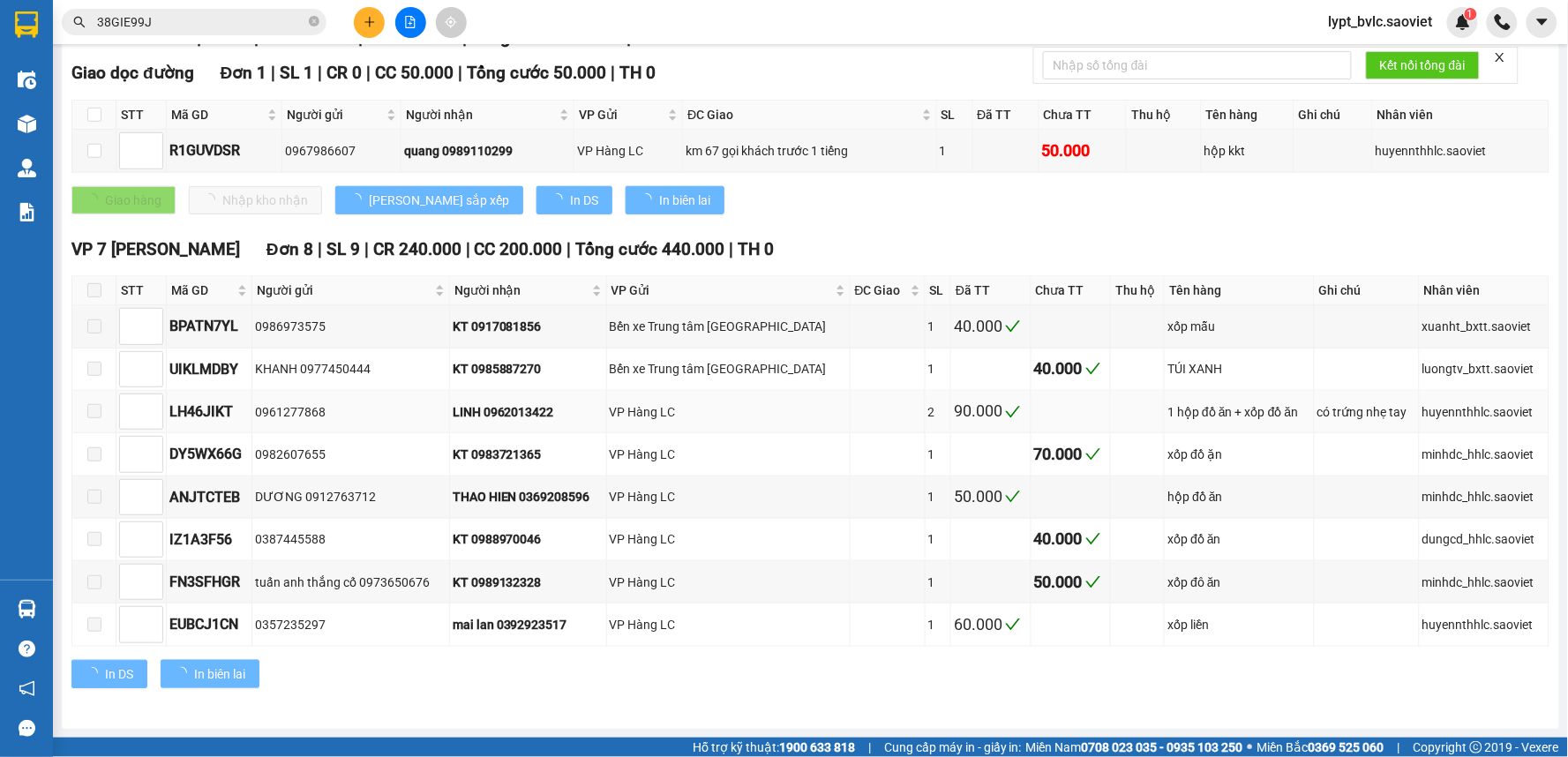
scroll to position [271, 0]
type input "[DATE]"
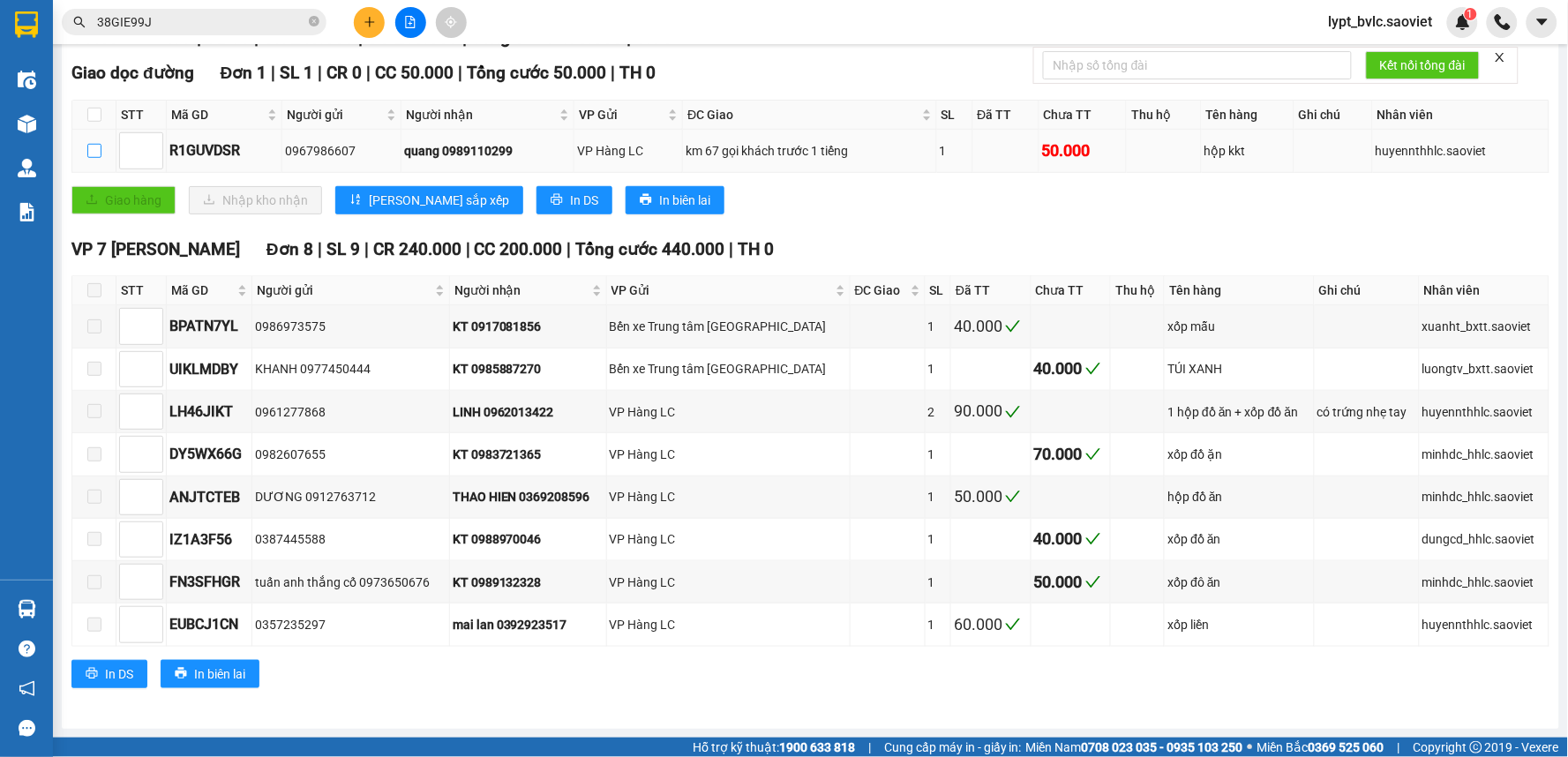
click at [88, 145] on input "checkbox" at bounding box center [94, 150] width 14 height 14
checkbox input "true"
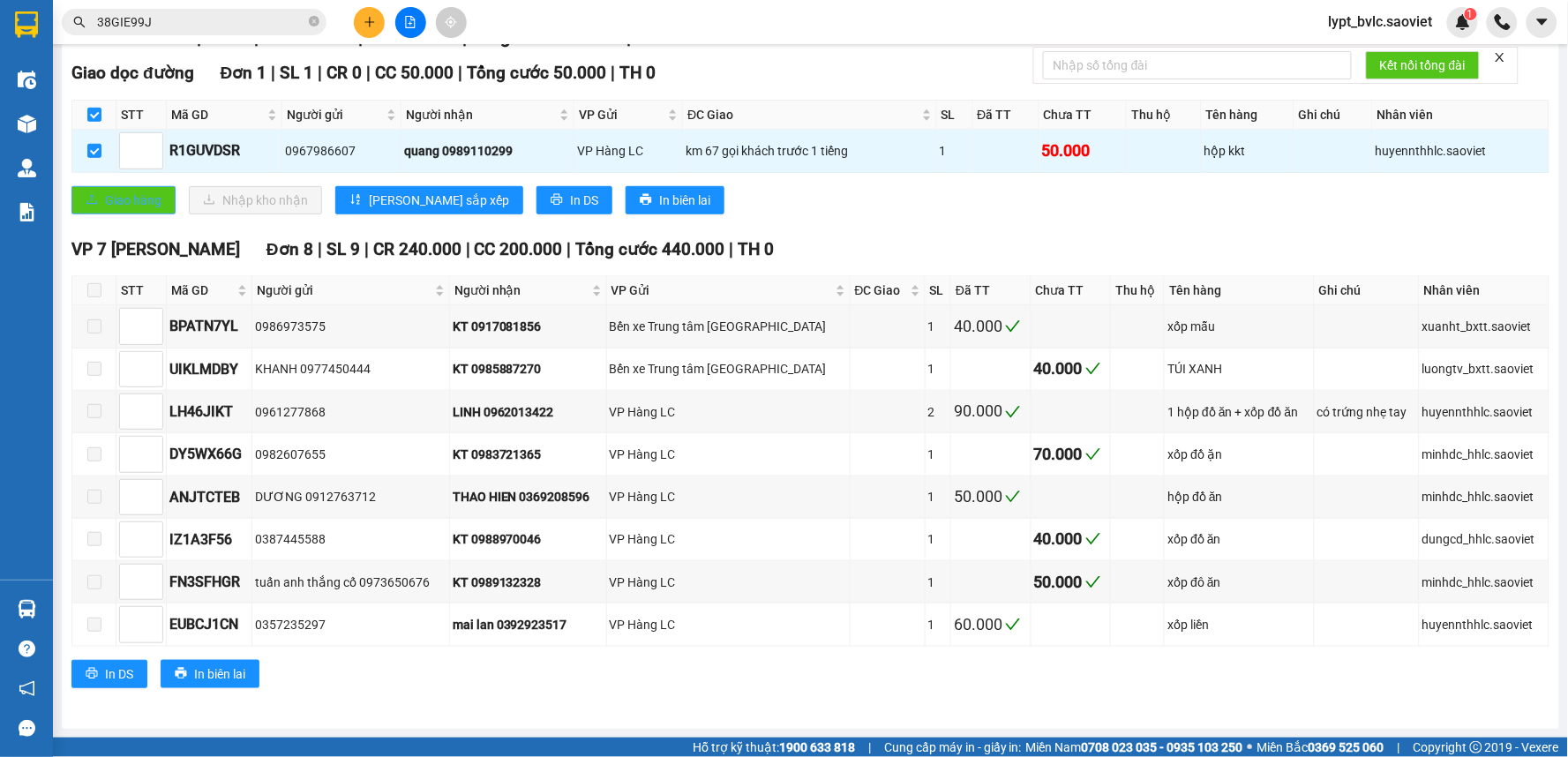
click at [98, 193] on button "Giao hàng" at bounding box center [124, 200] width 104 height 28
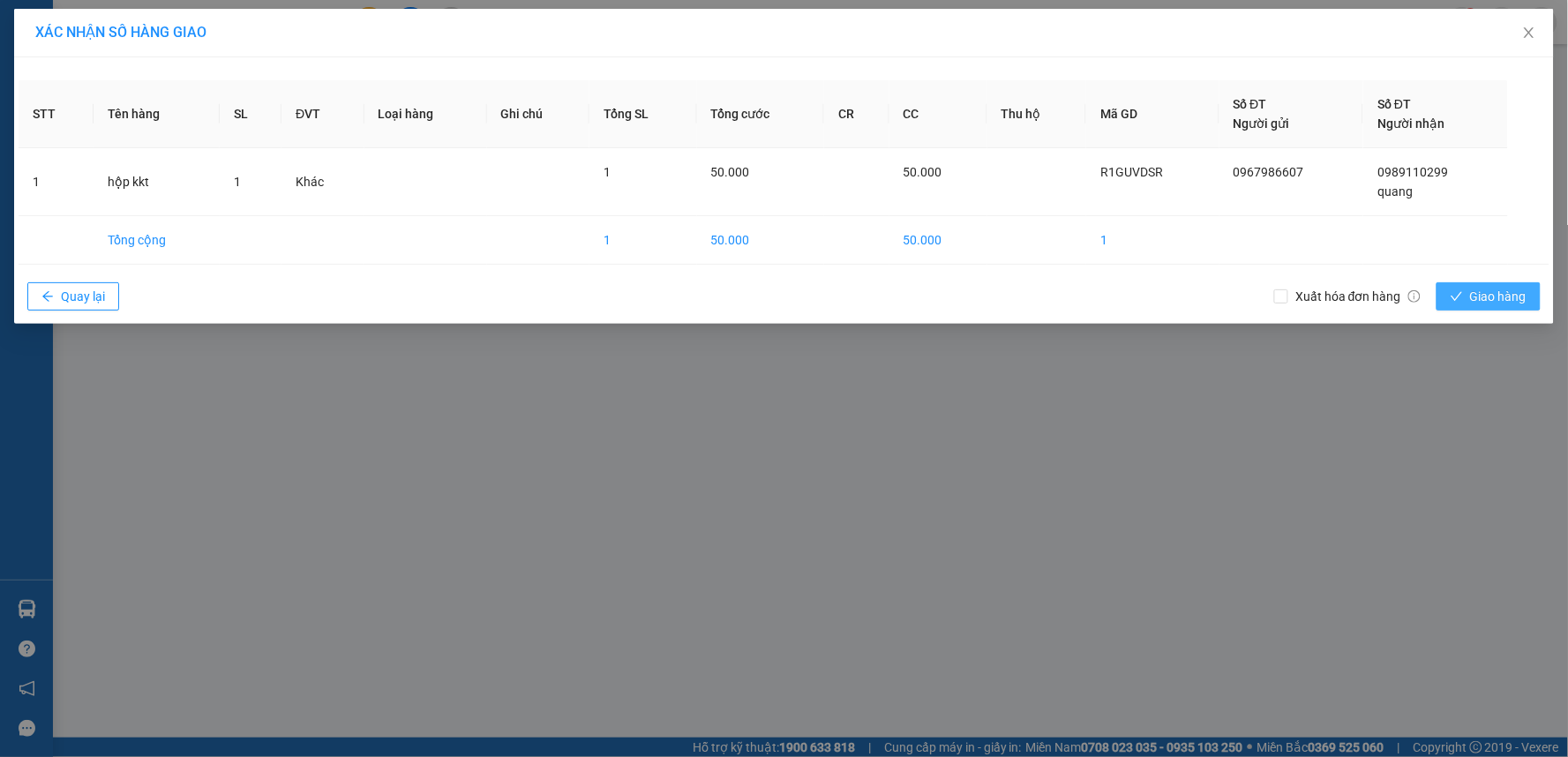
click at [1487, 304] on span "Giao hàng" at bounding box center [1498, 296] width 57 height 20
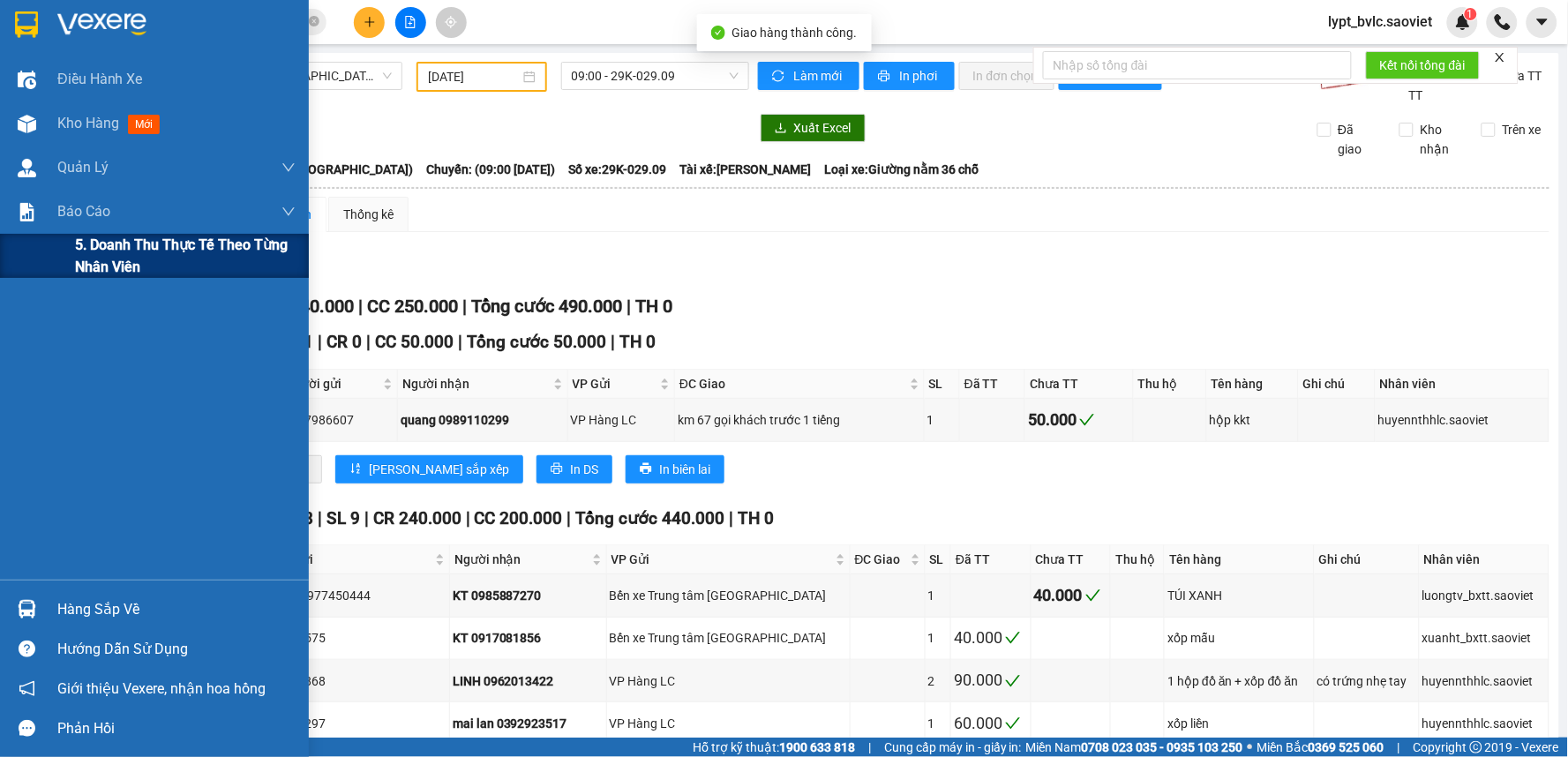
click at [60, 277] on div "5. Doanh thu thực tế theo từng nhân viên" at bounding box center [155, 255] width 309 height 44
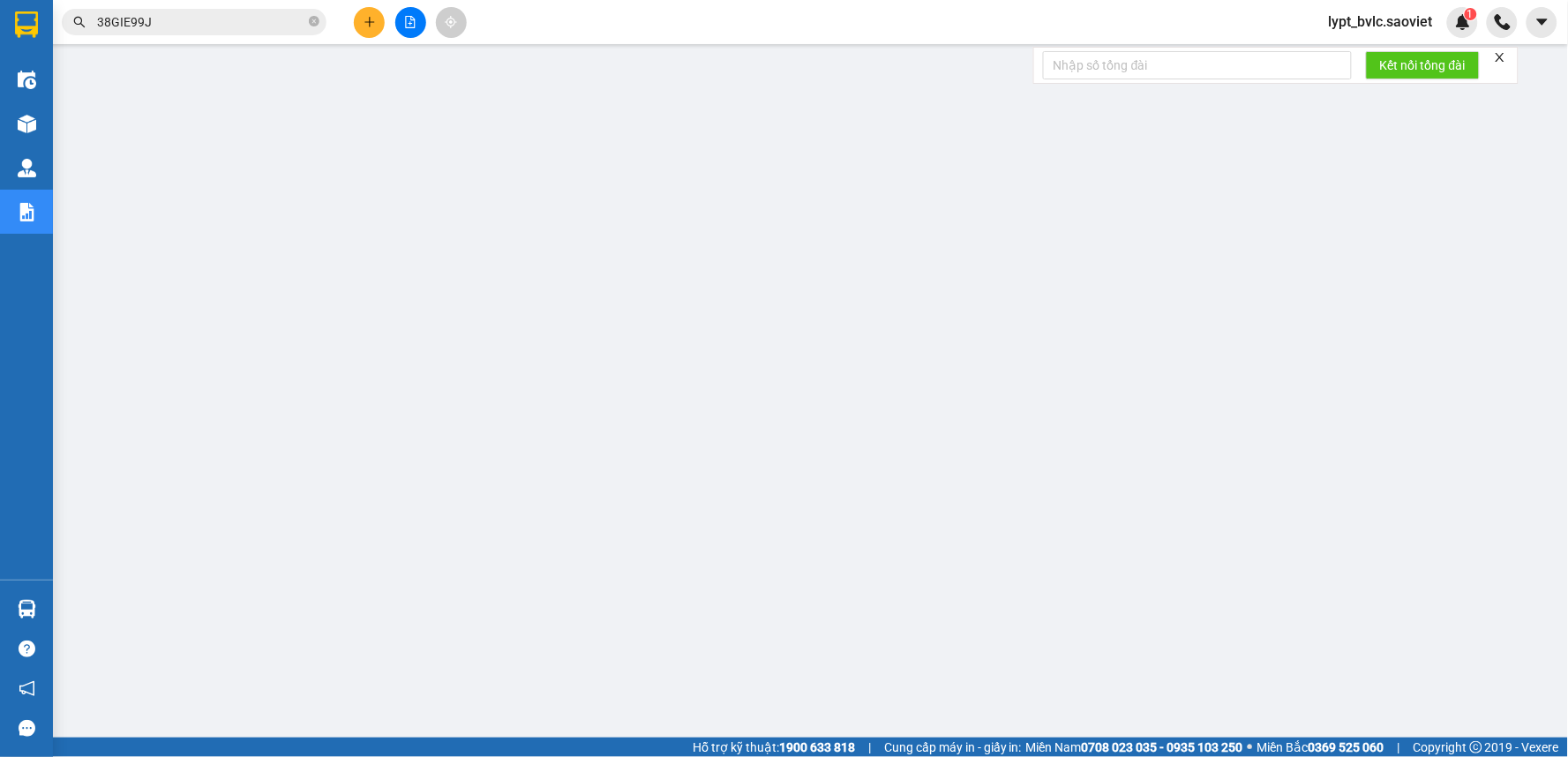
click at [1415, 30] on span "lypt_bvlc.saoviet" at bounding box center [1381, 21] width 132 height 22
click at [1357, 55] on span "Đăng xuất" at bounding box center [1389, 54] width 94 height 20
